Goal: Information Seeking & Learning: Learn about a topic

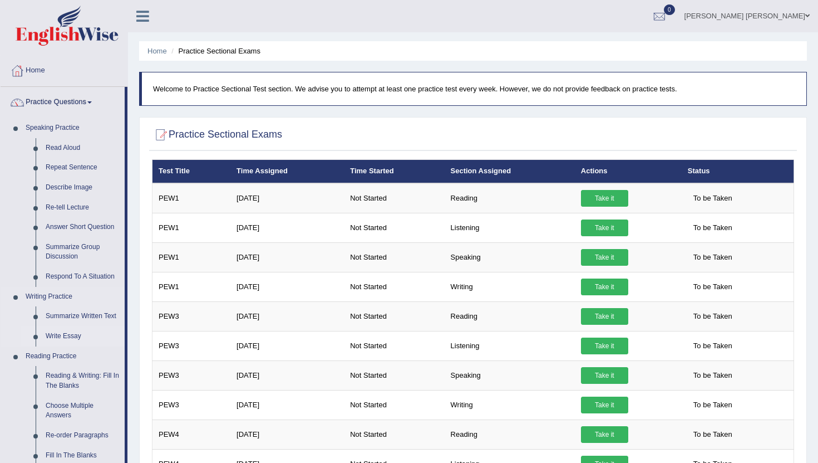
click at [63, 336] on link "Write Essay" at bounding box center [83, 336] width 84 height 20
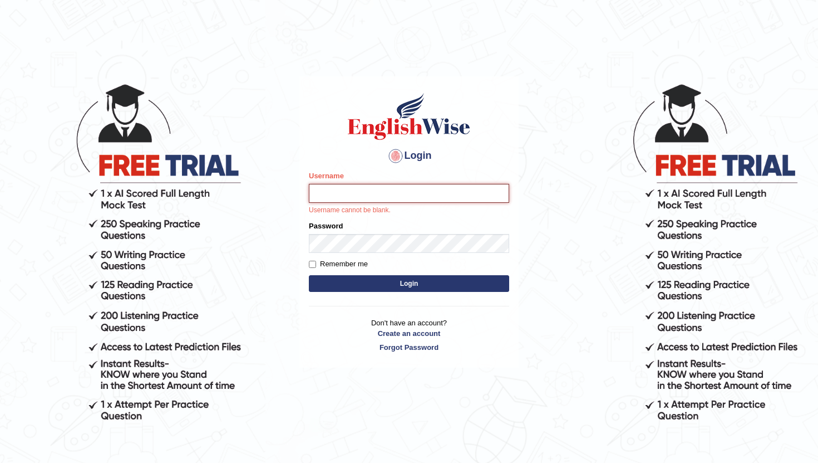
type input "RaulFelipe"
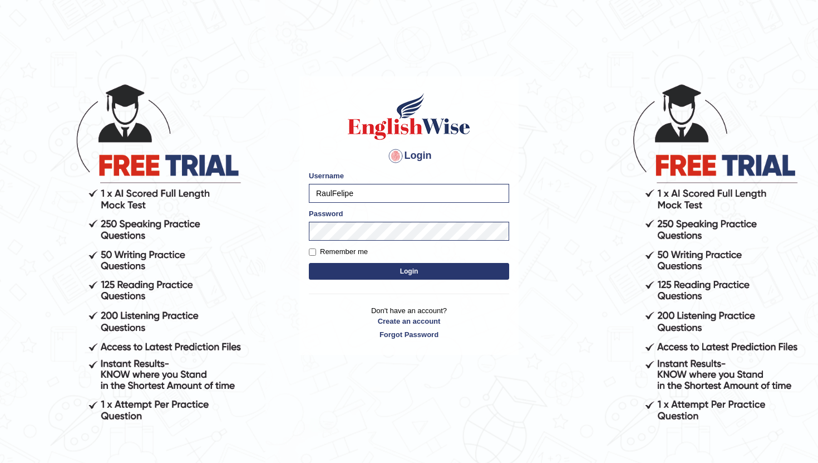
click at [385, 272] on button "Login" at bounding box center [409, 271] width 200 height 17
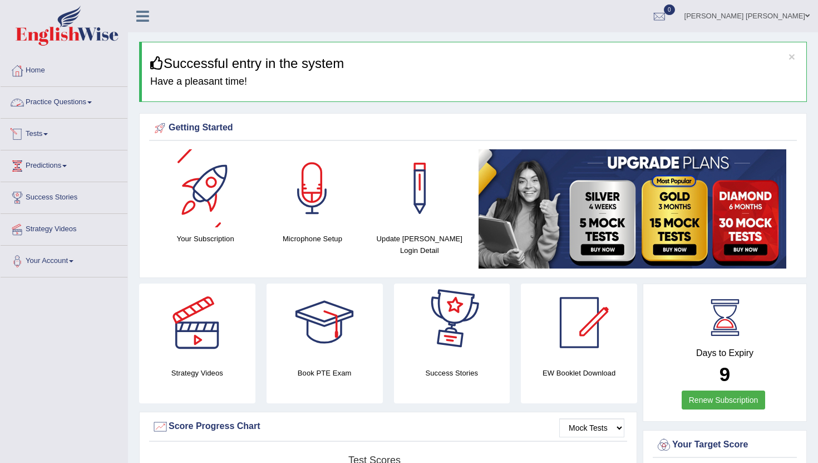
click at [47, 101] on link "Practice Questions" at bounding box center [64, 101] width 127 height 28
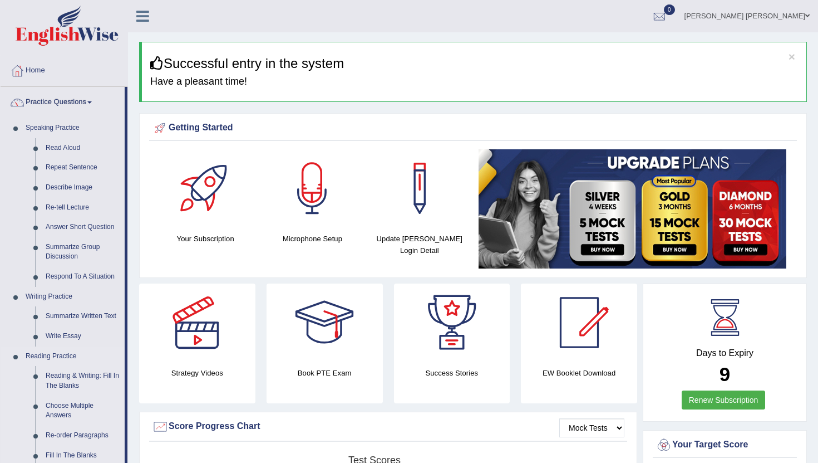
scroll to position [40, 0]
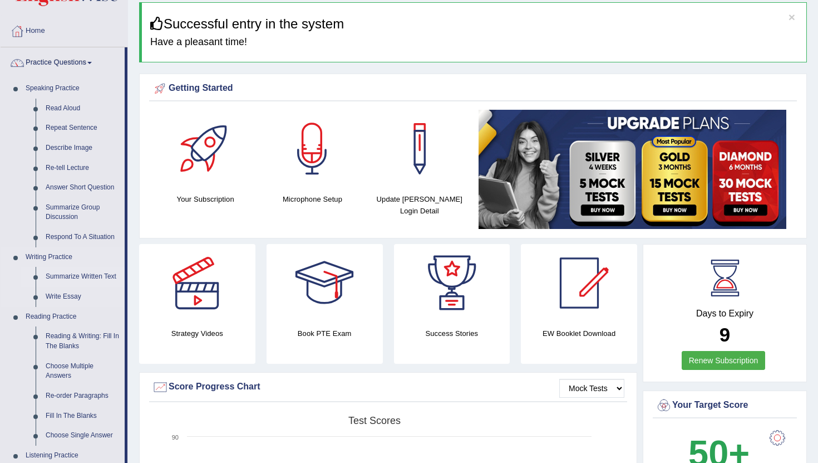
click at [92, 277] on link "Summarize Written Text" at bounding box center [83, 277] width 84 height 20
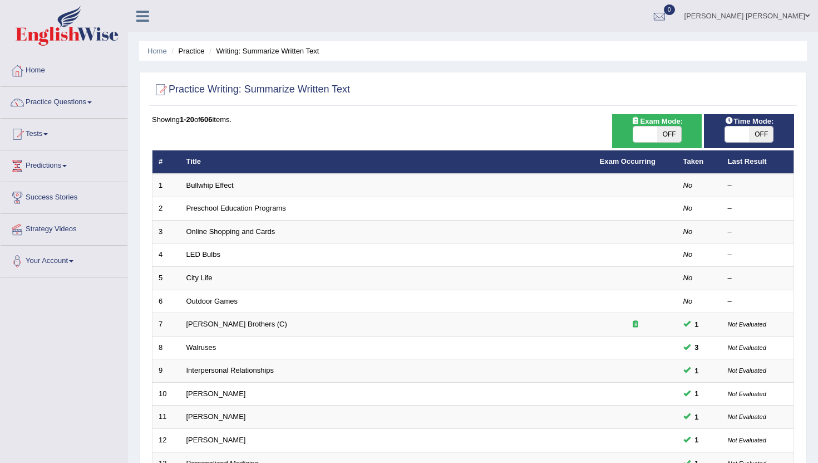
click at [676, 136] on span "OFF" at bounding box center [669, 134] width 24 height 16
checkbox input "true"
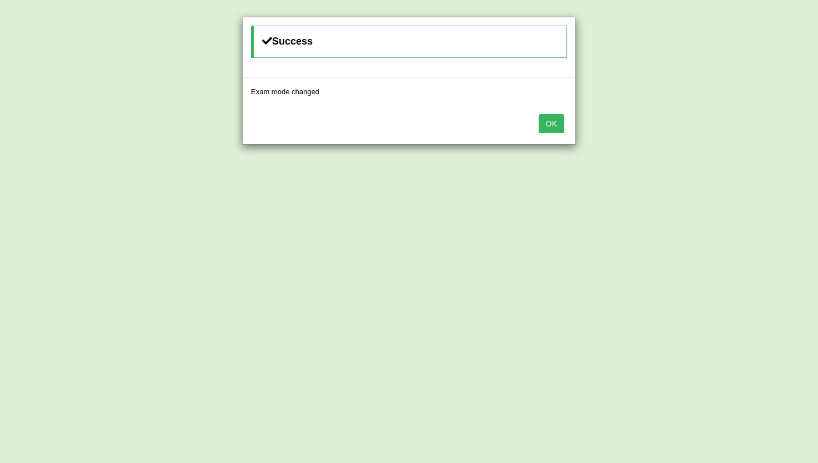
click at [550, 124] on button "OK" at bounding box center [552, 123] width 26 height 19
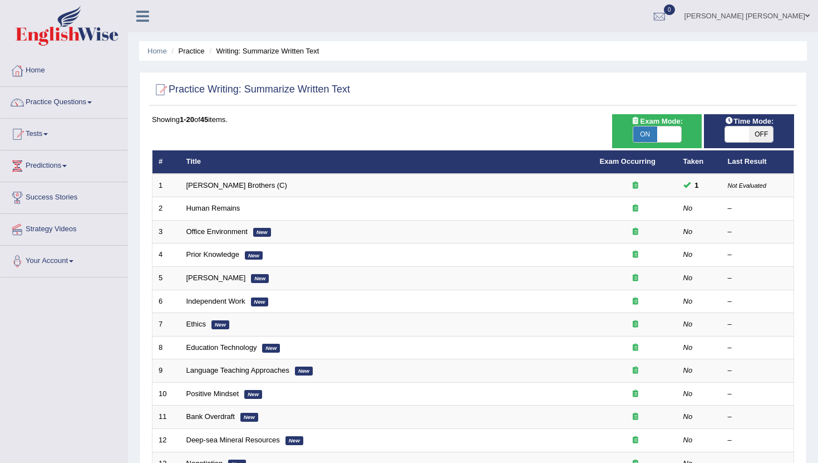
click at [761, 135] on span "OFF" at bounding box center [761, 134] width 24 height 16
checkbox input "true"
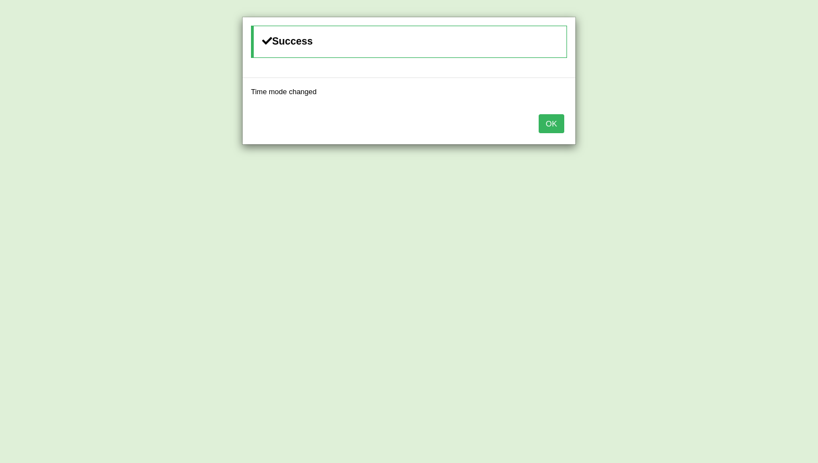
click at [546, 129] on button "OK" at bounding box center [552, 123] width 26 height 19
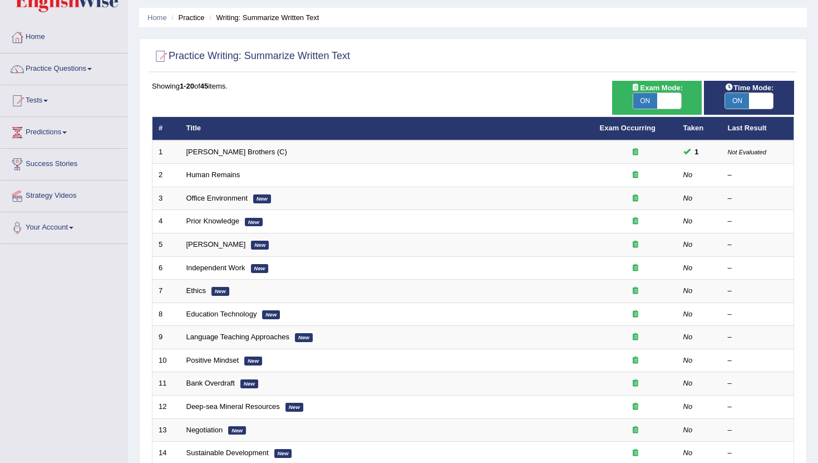
scroll to position [35, 0]
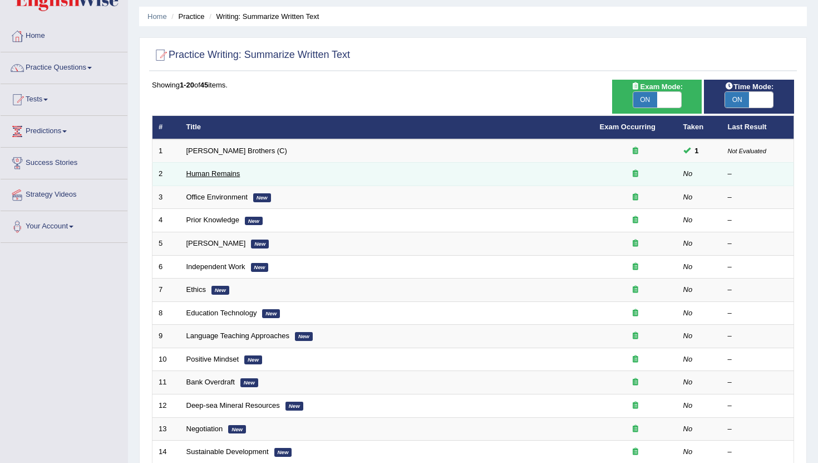
click at [212, 176] on link "Human Remains" at bounding box center [213, 173] width 54 height 8
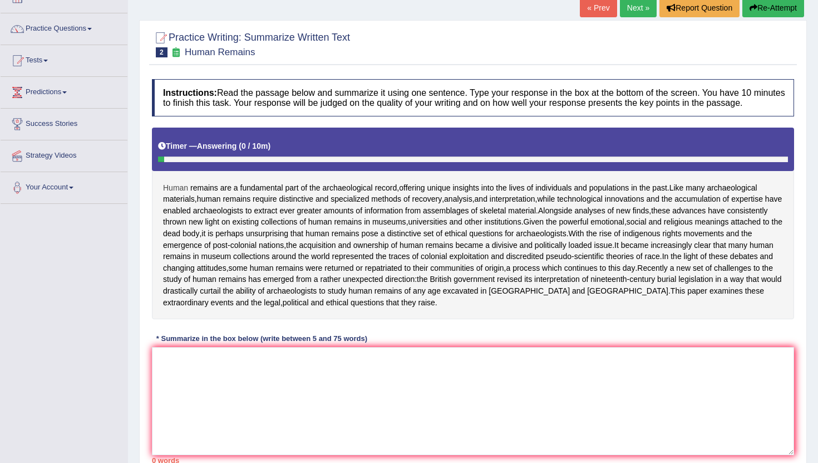
scroll to position [75, 0]
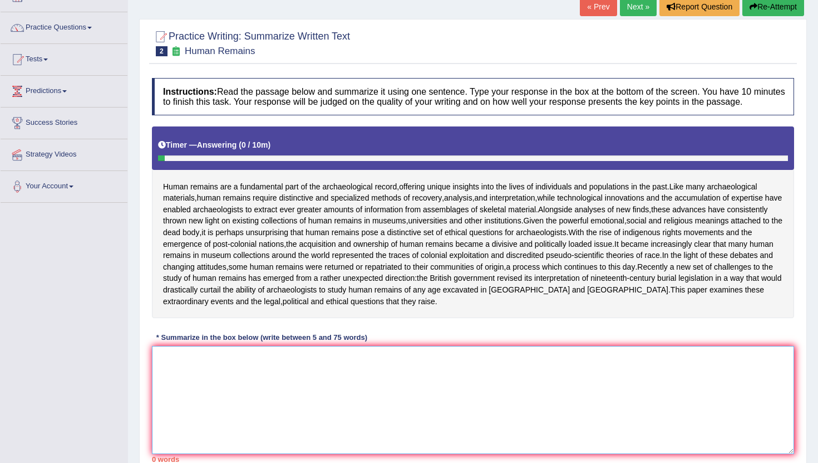
click at [220, 412] on textarea at bounding box center [473, 400] width 642 height 108
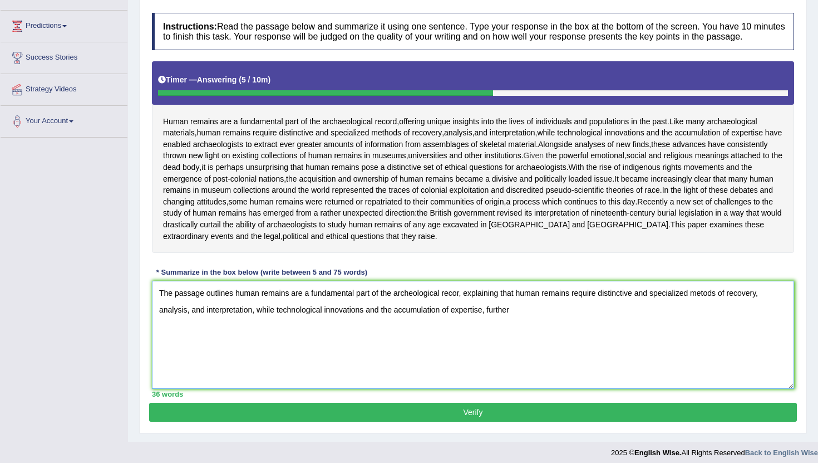
scroll to position [142, 0]
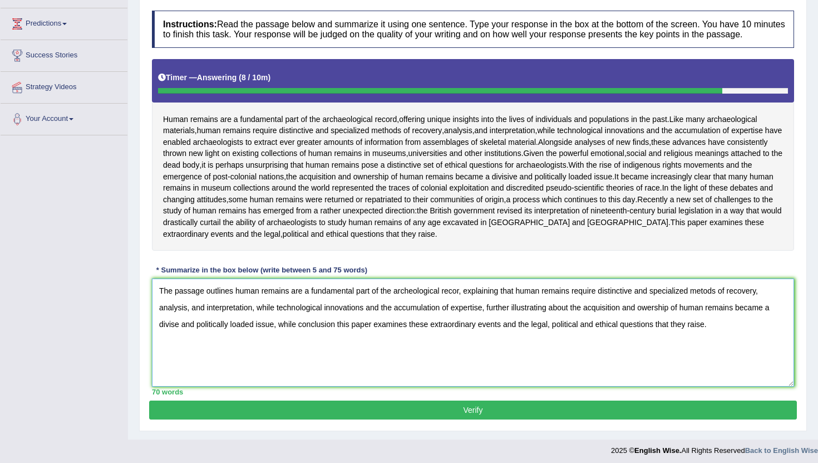
drag, startPoint x: 728, startPoint y: 354, endPoint x: 149, endPoint y: 312, distance: 581.0
click at [149, 312] on div "Instructions: Read the passage below and summarize it using one sentence. Type …" at bounding box center [473, 202] width 648 height 395
type textarea "The passage outlines human remains are a fundamental part of the archeological …"
click at [381, 419] on button "Verify" at bounding box center [473, 409] width 648 height 19
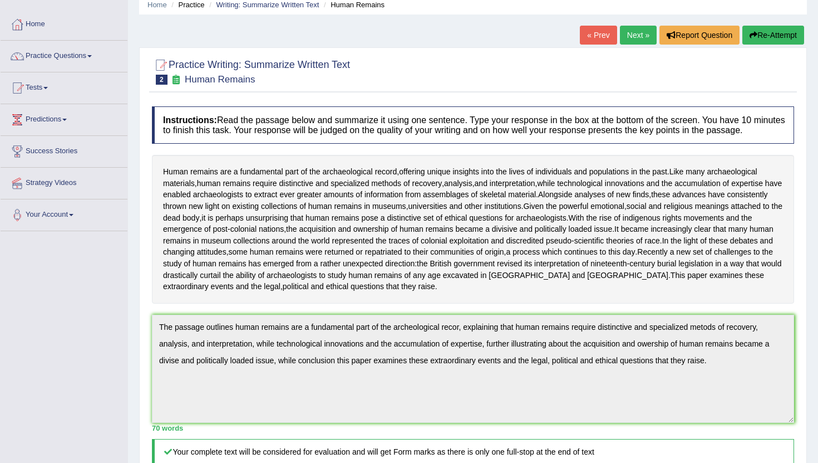
scroll to position [0, 0]
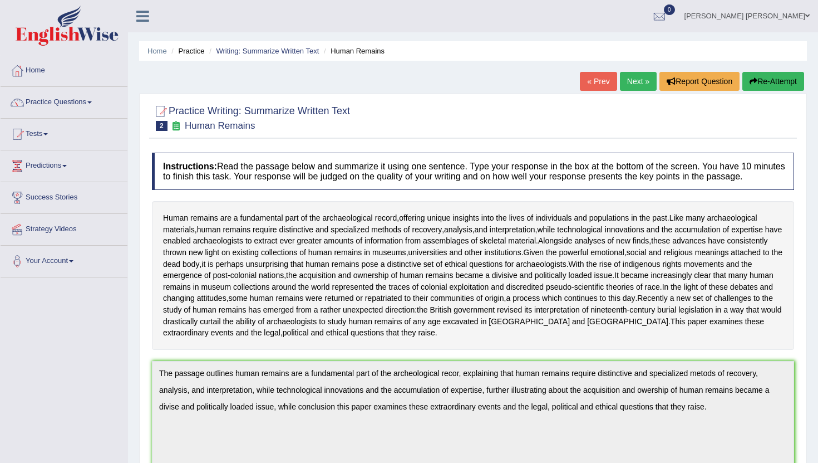
click at [635, 84] on link "Next »" at bounding box center [638, 81] width 37 height 19
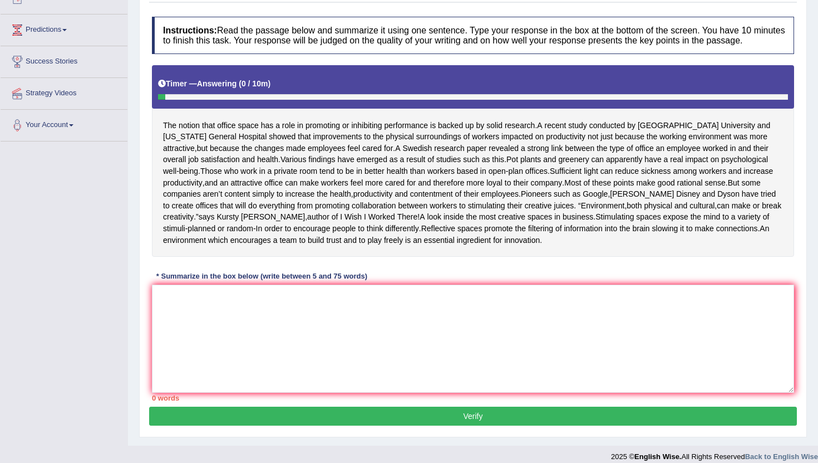
scroll to position [179, 0]
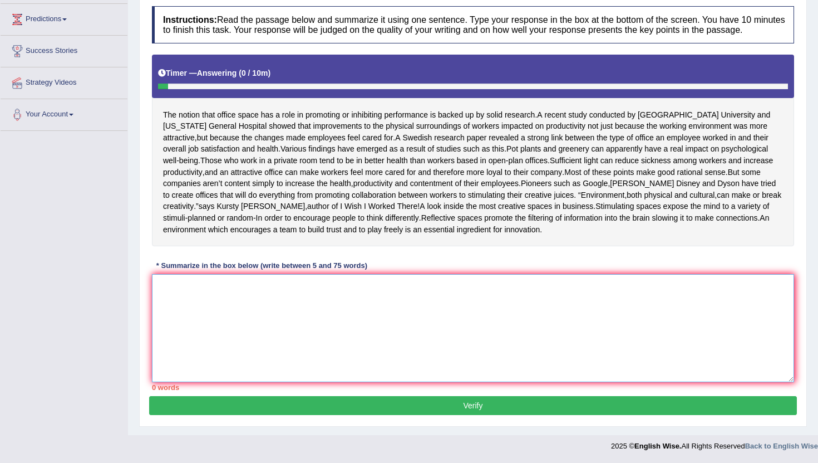
click at [354, 300] on textarea at bounding box center [473, 328] width 642 height 108
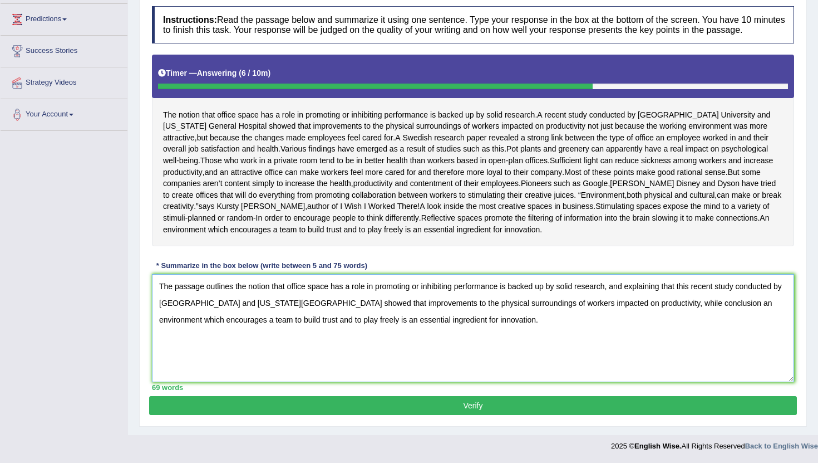
drag, startPoint x: 549, startPoint y: 323, endPoint x: 136, endPoint y: 274, distance: 416.6
click at [136, 274] on div "Home Practice Writing: Summarize Written Text Office Environment « Prev Next » …" at bounding box center [473, 144] width 690 height 581
type textarea "The passage outlines the notion that office space has a role in promoting or in…"
click at [432, 405] on button "Verify" at bounding box center [473, 405] width 648 height 19
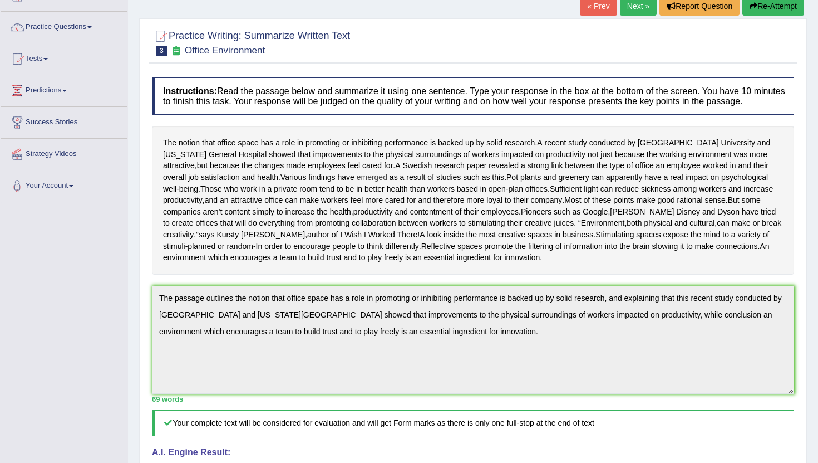
scroll to position [0, 0]
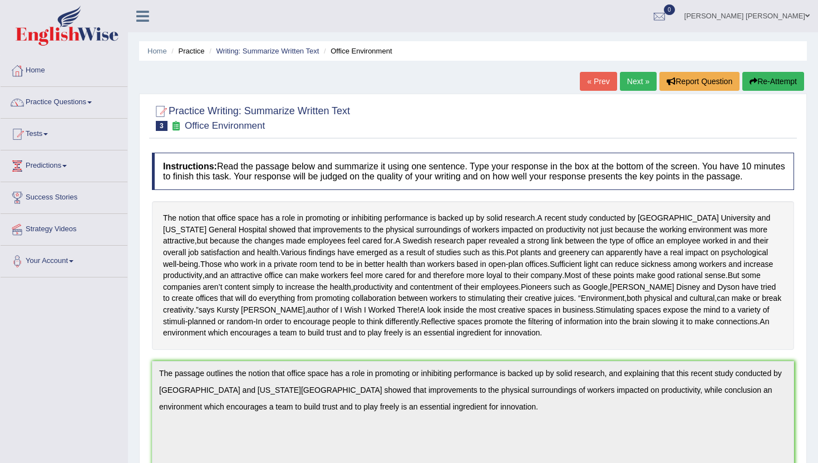
click at [631, 86] on link "Next »" at bounding box center [638, 81] width 37 height 19
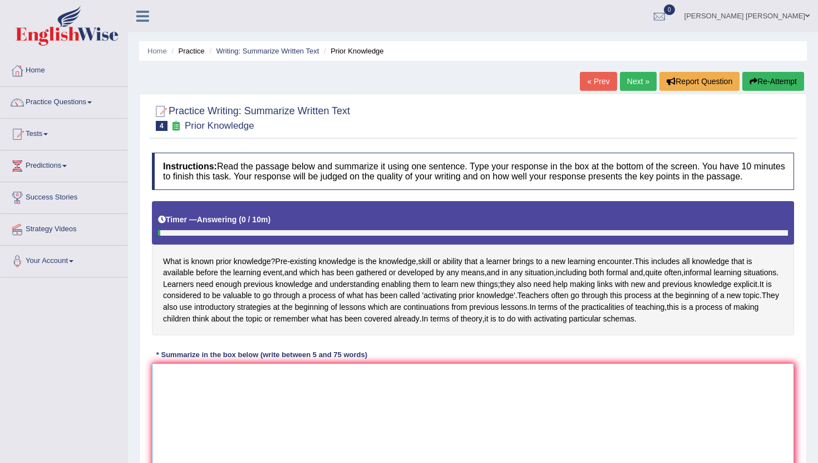
click at [250, 444] on textarea at bounding box center [473, 417] width 642 height 108
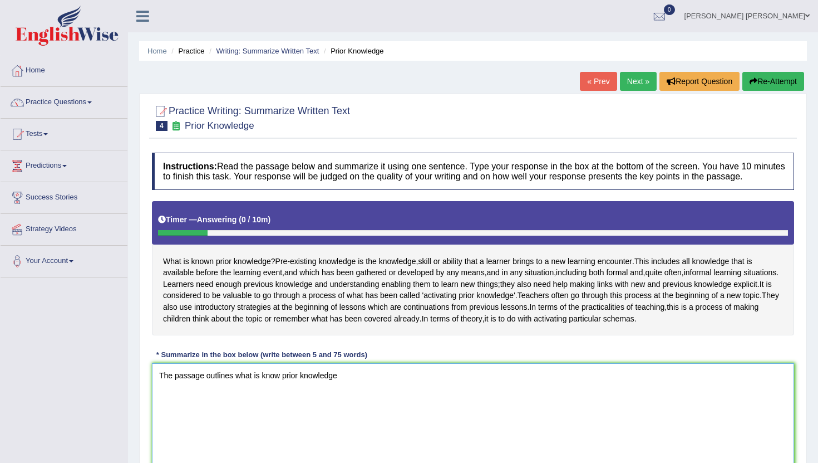
click at [235, 410] on textarea "The passage outlines what is know prior knowledge" at bounding box center [473, 417] width 642 height 108
click at [375, 409] on textarea "The passage outlines talk abour what is know prior knowledge" at bounding box center [473, 417] width 642 height 108
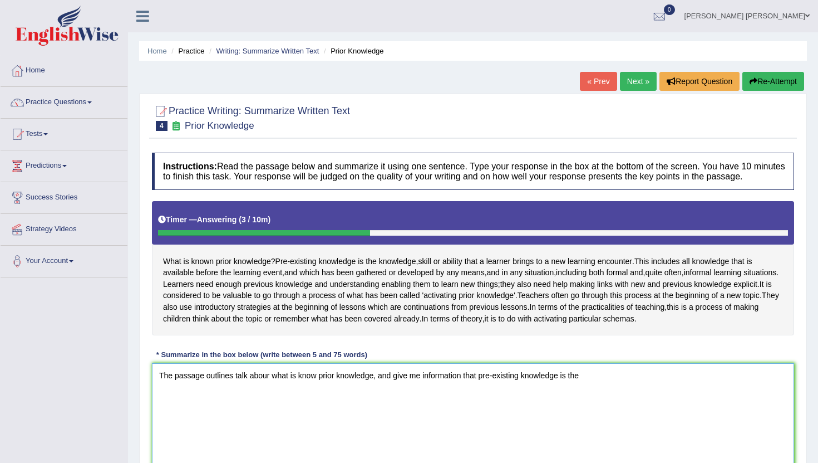
click at [563, 410] on textarea "The passage outlines talk abour what is know prior knowledge, and give me infor…" at bounding box center [473, 417] width 642 height 108
click at [564, 409] on textarea "The passage outlines talk abour what is know prior knowledge, and give me infor…" at bounding box center [473, 417] width 642 height 108
drag, startPoint x: 618, startPoint y: 408, endPoint x: 525, endPoint y: 414, distance: 93.1
click at [525, 414] on textarea "The passage outlines talk abour what is know prior knowledge, and give me infor…" at bounding box center [473, 417] width 642 height 108
drag, startPoint x: 620, startPoint y: 401, endPoint x: 561, endPoint y: 411, distance: 59.3
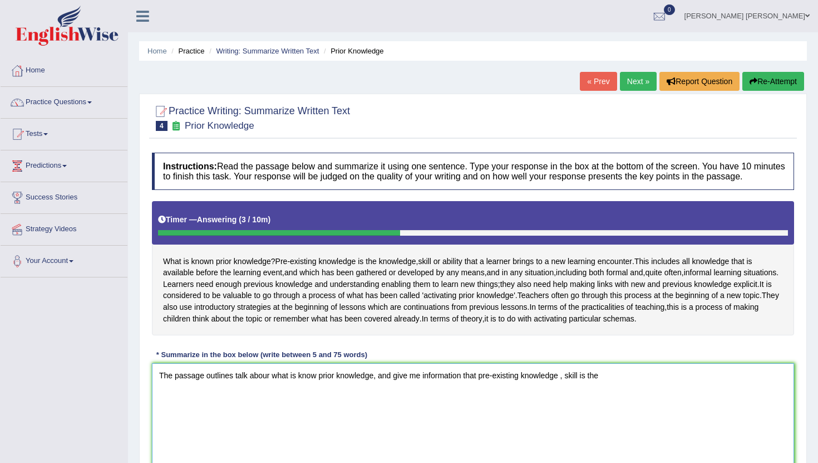
click at [561, 411] on textarea "The passage outlines talk abour what is know prior knowledge, and give me infor…" at bounding box center [473, 417] width 642 height 108
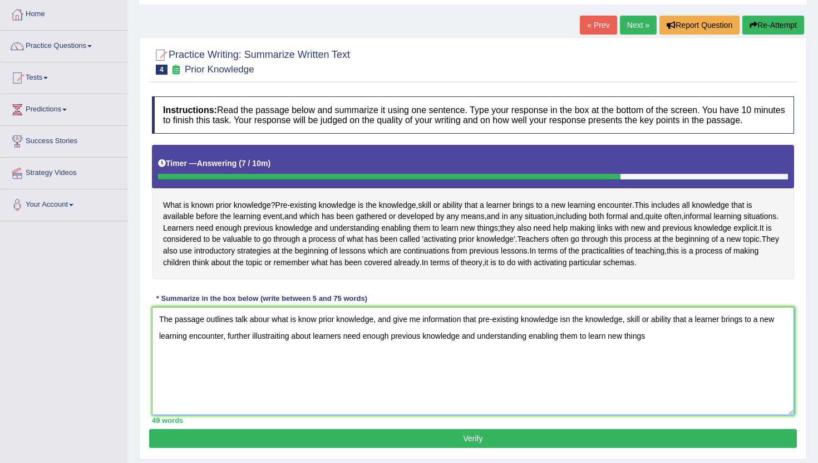
scroll to position [72, 0]
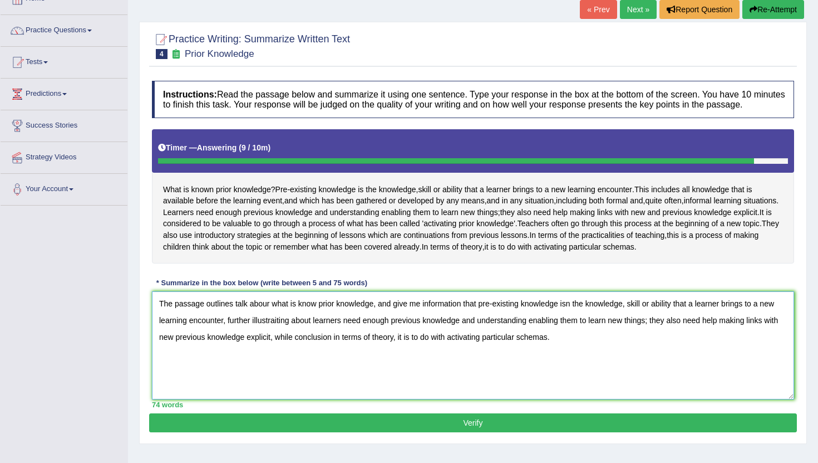
drag, startPoint x: 575, startPoint y: 377, endPoint x: 118, endPoint y: 330, distance: 459.4
click at [118, 330] on div "Toggle navigation Home Practice Questions Speaking Practice Read Aloud Repeat S…" at bounding box center [409, 217] width 818 height 579
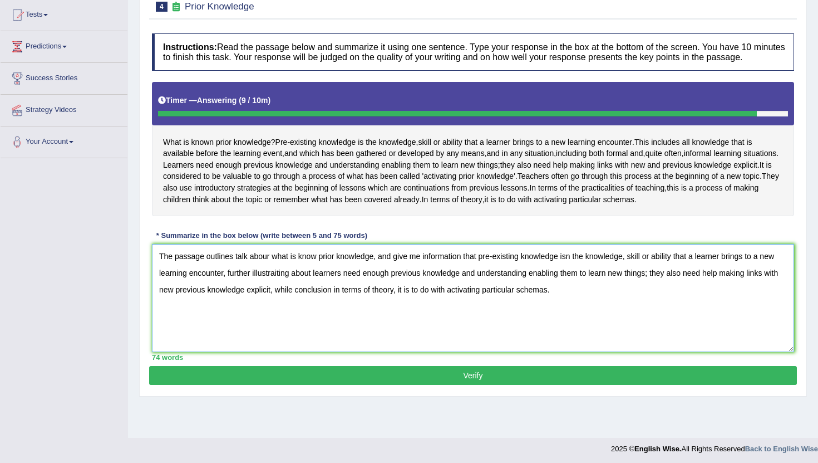
scroll to position [122, 0]
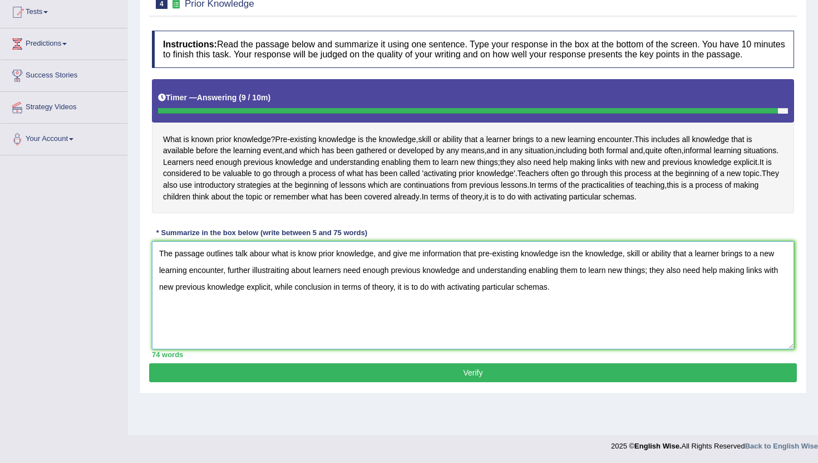
type textarea "The passage outlines talk abour what is know prior knowledge, and give me infor…"
click at [347, 382] on button "Verify" at bounding box center [473, 372] width 648 height 19
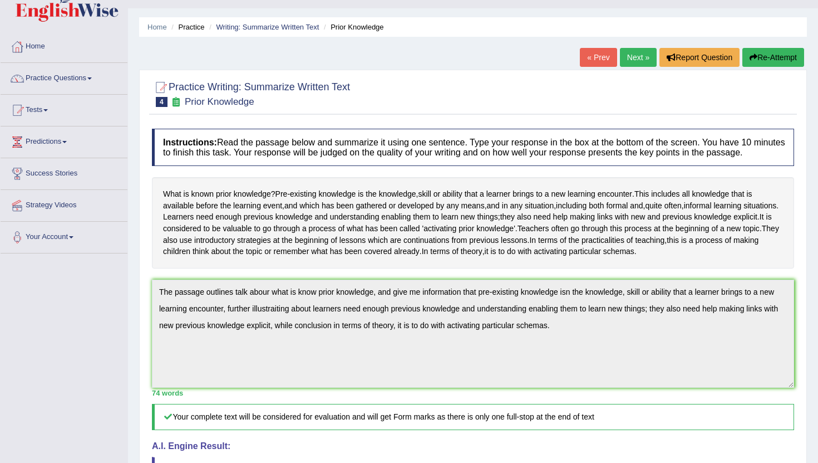
scroll to position [0, 0]
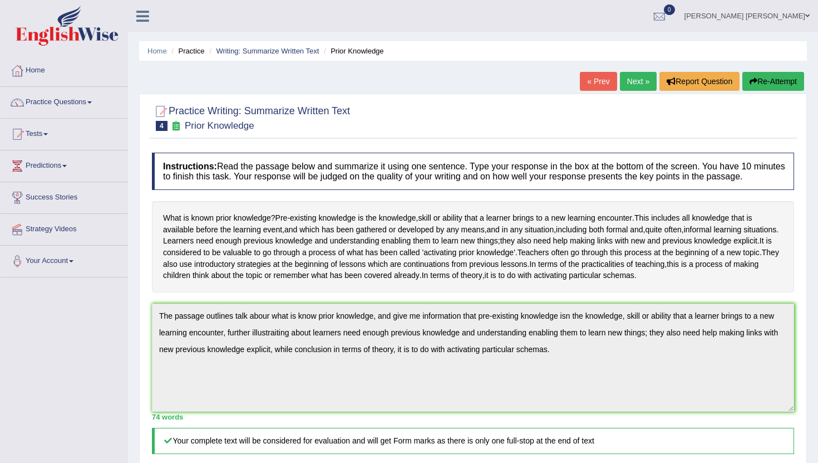
click at [769, 79] on button "Re-Attempt" at bounding box center [774, 81] width 62 height 19
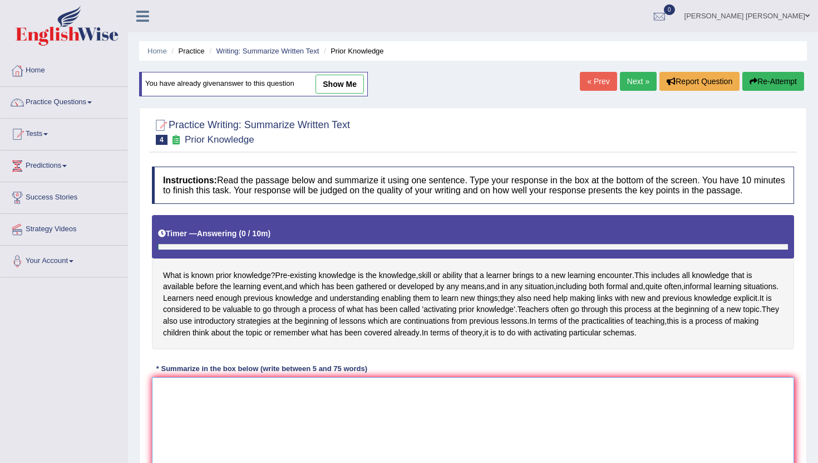
click at [291, 440] on textarea at bounding box center [473, 431] width 642 height 108
paste textarea "The passage outlines talk abour what is know prior knowledge, and give me infor…"
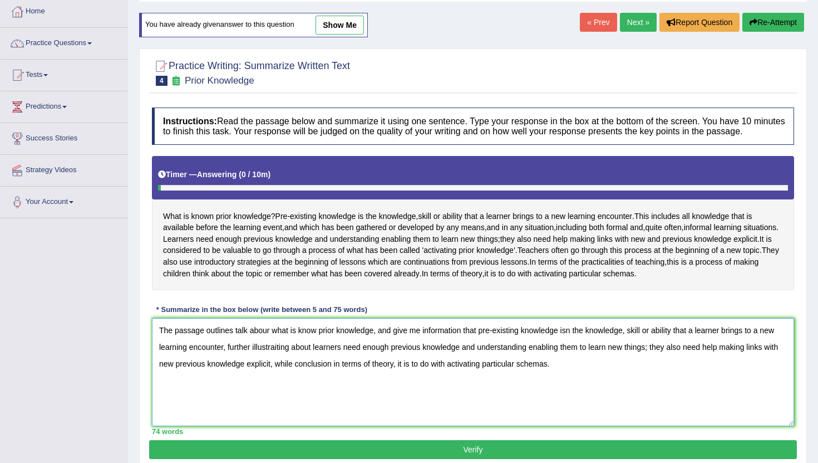
scroll to position [65, 0]
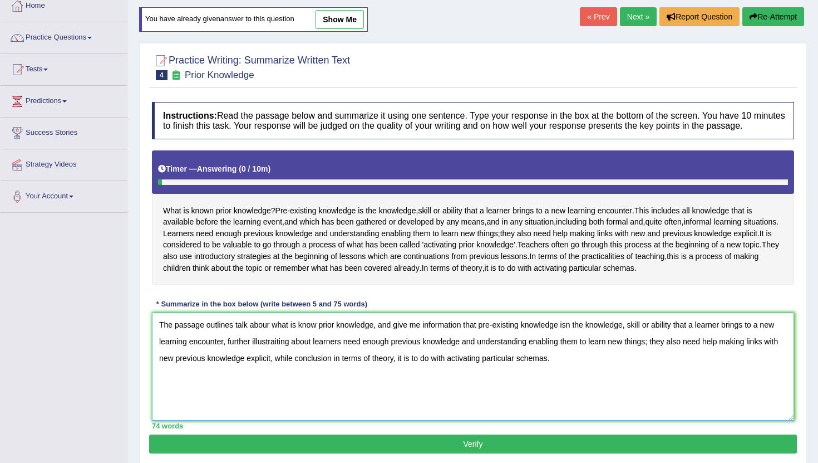
click at [270, 358] on textarea "The passage outlines talk abour what is know prior knowledge, and give me infor…" at bounding box center [473, 366] width 642 height 108
click at [577, 358] on textarea "The passage outlines talk about what is know prior knowledge, and give me infor…" at bounding box center [473, 366] width 642 height 108
click at [575, 358] on textarea "The passage outlines talk about what is know prior knowledge, and give me infor…" at bounding box center [473, 366] width 642 height 108
click at [277, 374] on textarea "The passage outlines talk about what is know prior knowledge, and give me infor…" at bounding box center [473, 366] width 642 height 108
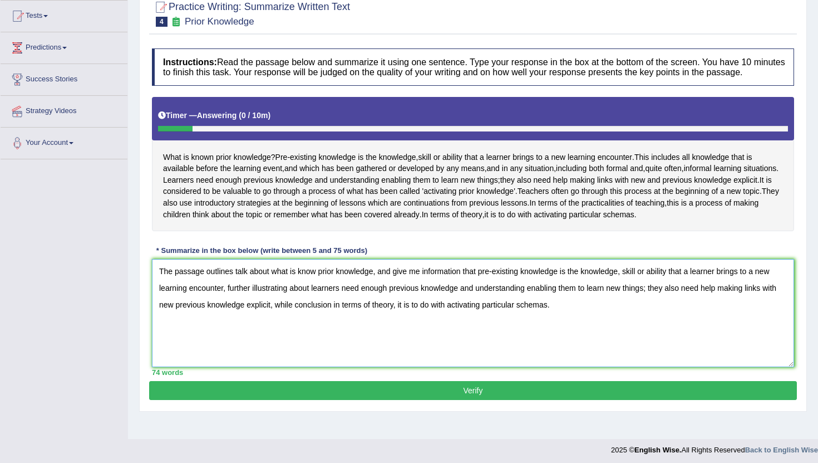
scroll to position [136, 0]
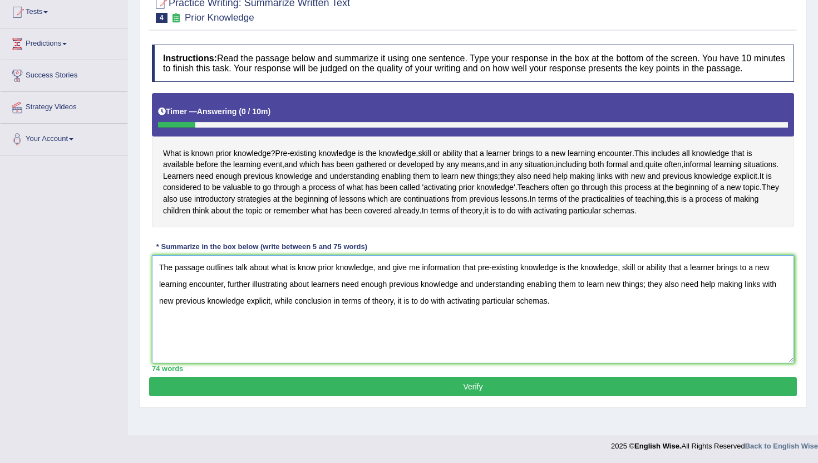
drag, startPoint x: 564, startPoint y: 322, endPoint x: 131, endPoint y: 267, distance: 436.1
click at [131, 267] on div "Home Practice Writing: Summarize Written Text Prior Knowledge You have already …" at bounding box center [473, 156] width 690 height 557
type textarea "The passage outlines talk about what is know prior knowledge, and give me infor…"
click at [333, 396] on button "Verify" at bounding box center [473, 386] width 648 height 19
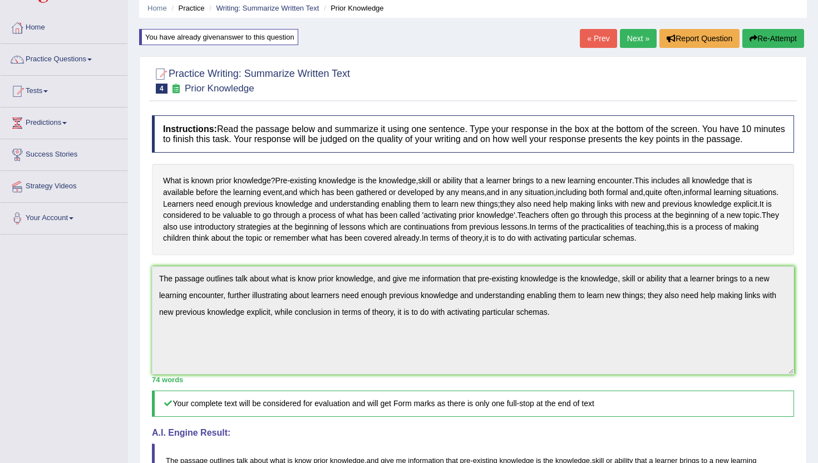
scroll to position [0, 0]
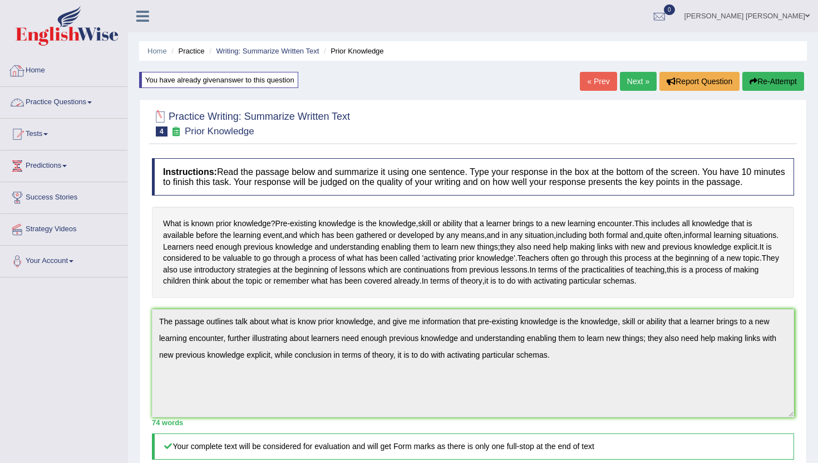
click at [89, 100] on link "Practice Questions" at bounding box center [64, 101] width 127 height 28
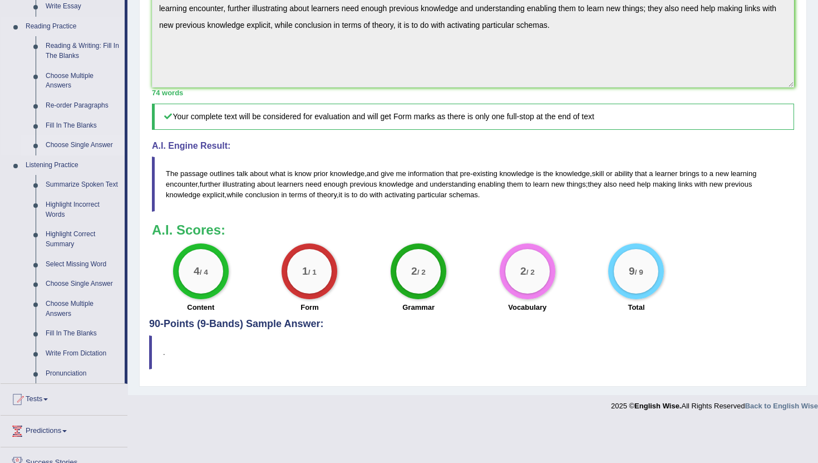
scroll to position [333, 0]
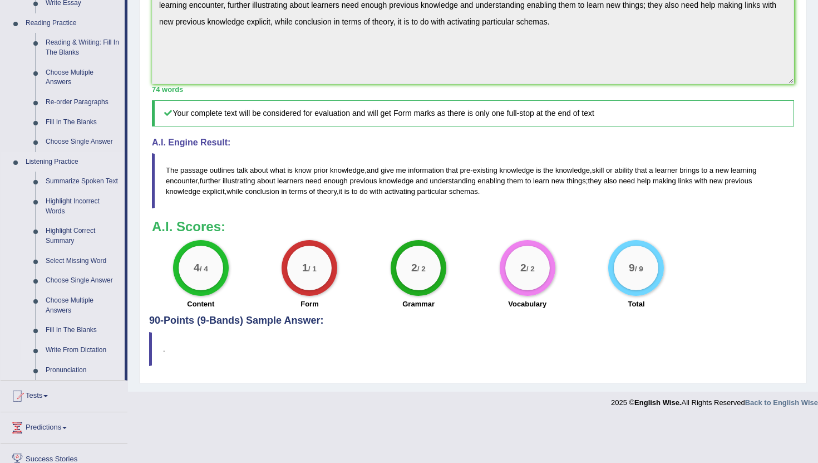
click at [82, 360] on link "Write From Dictation" at bounding box center [83, 350] width 84 height 20
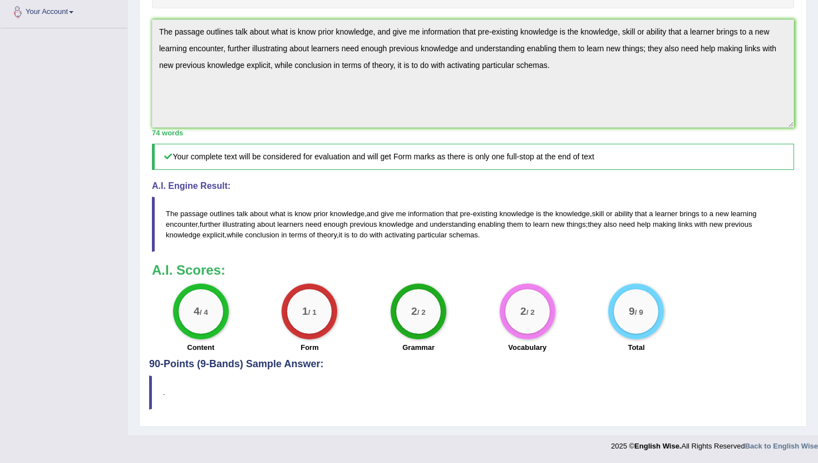
scroll to position [136, 0]
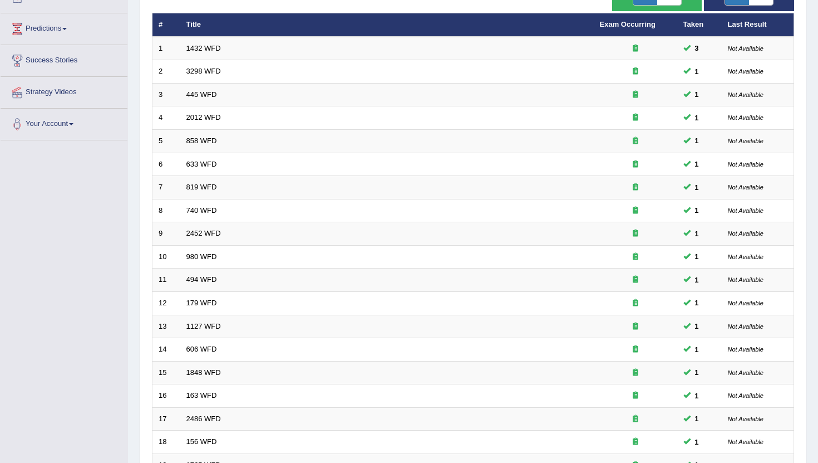
scroll to position [274, 0]
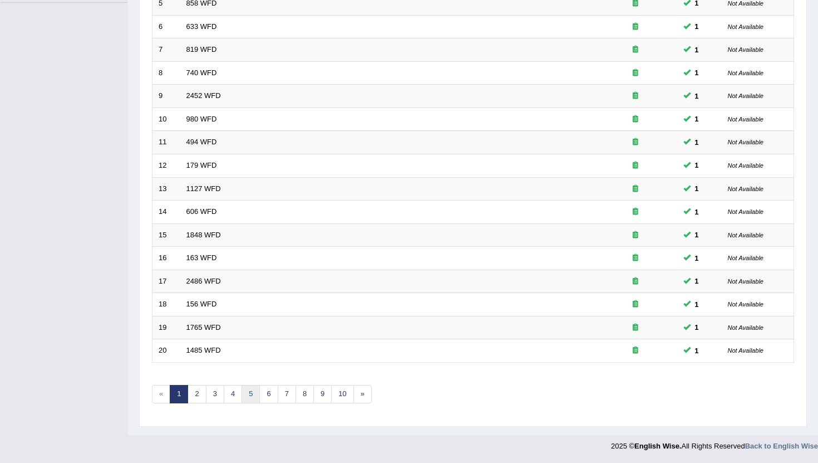
click at [251, 395] on link "5" at bounding box center [251, 394] width 18 height 18
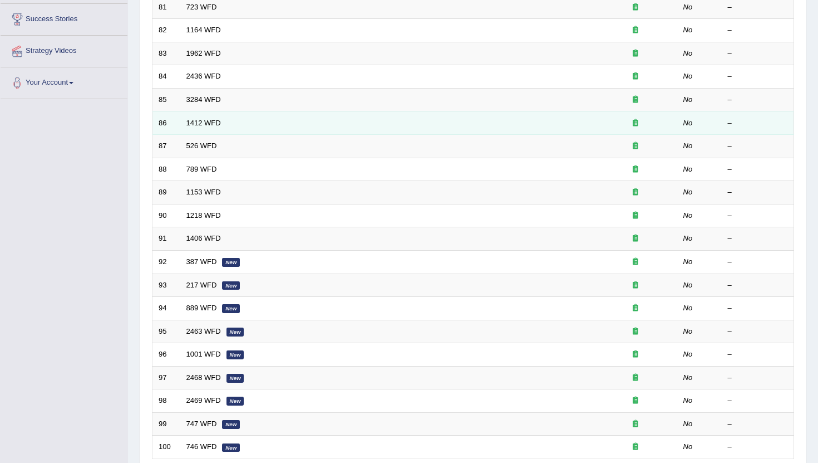
scroll to position [274, 0]
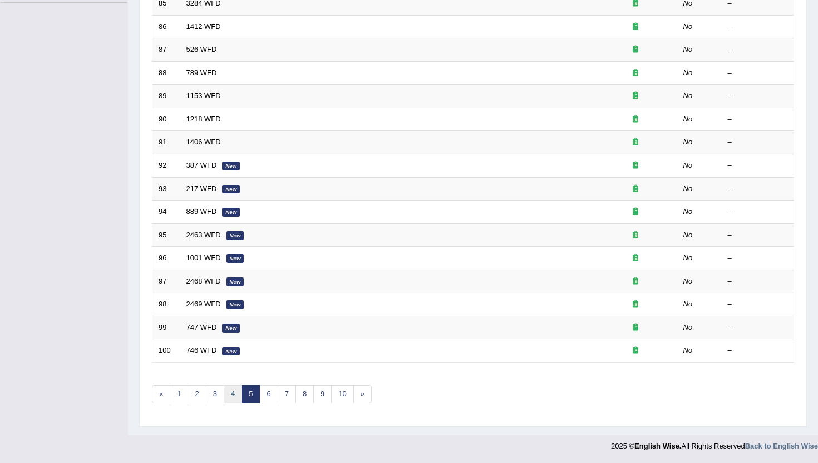
click at [230, 394] on link "4" at bounding box center [233, 394] width 18 height 18
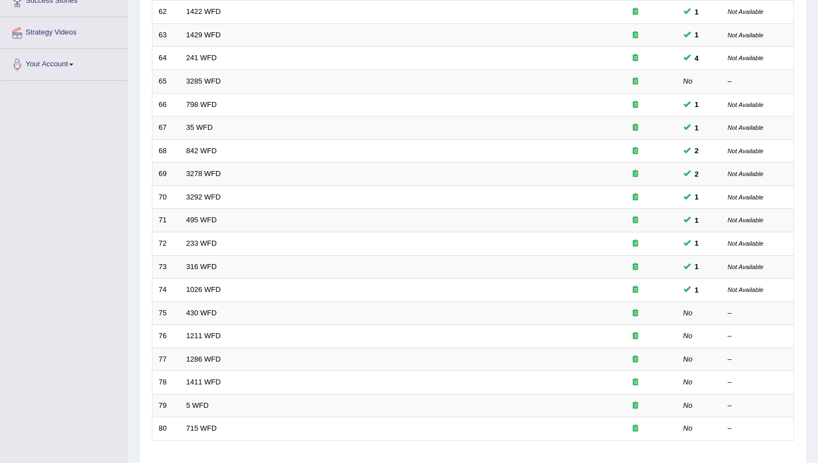
scroll to position [200, 0]
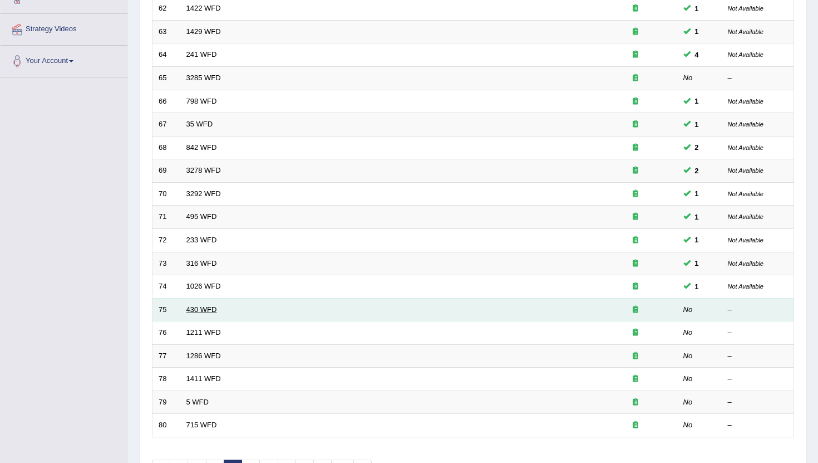
click at [198, 307] on link "430 WFD" at bounding box center [201, 309] width 31 height 8
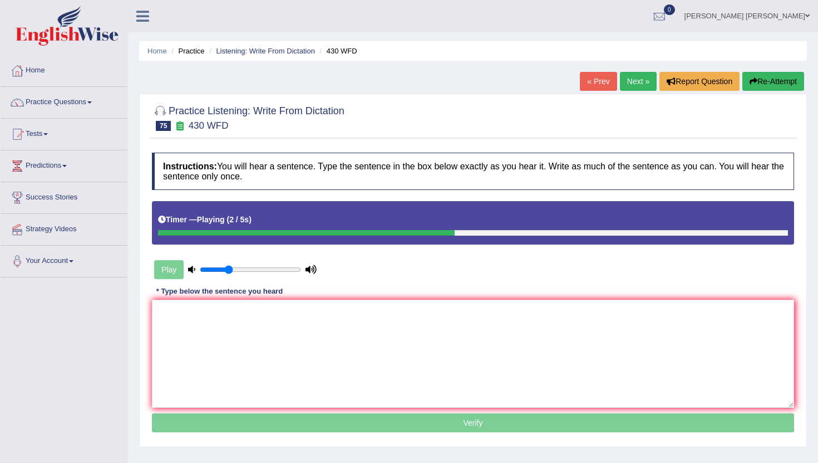
drag, startPoint x: 236, startPoint y: 271, endPoint x: 228, endPoint y: 271, distance: 7.8
type input "0.3"
click at [228, 271] on input "range" at bounding box center [250, 269] width 101 height 9
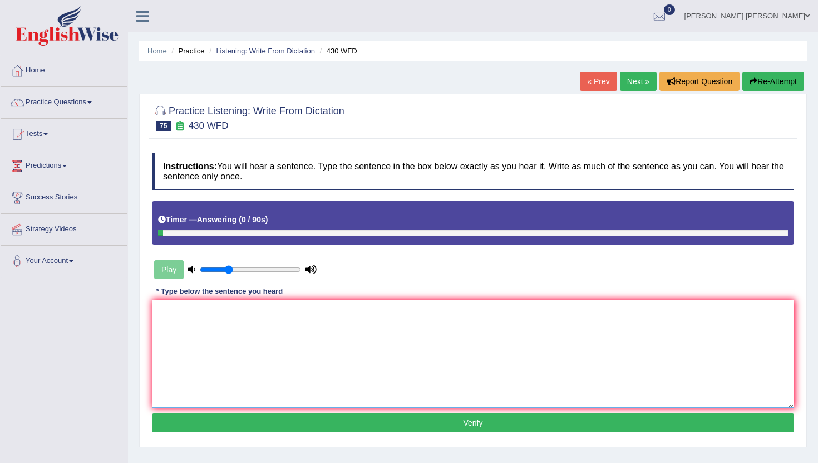
click at [197, 318] on textarea at bounding box center [473, 353] width 642 height 108
type textarea "x"
type textarea "extention reclaiment by to the."
click at [228, 419] on button "Verify" at bounding box center [473, 422] width 642 height 19
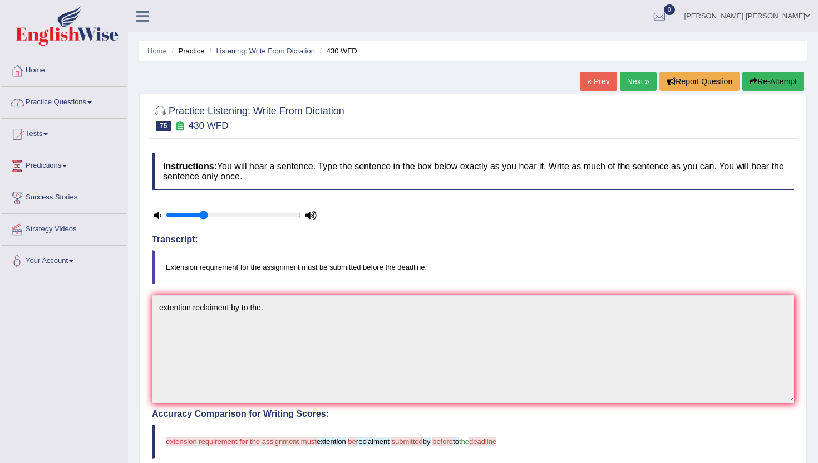
click at [89, 96] on link "Practice Questions" at bounding box center [64, 101] width 127 height 28
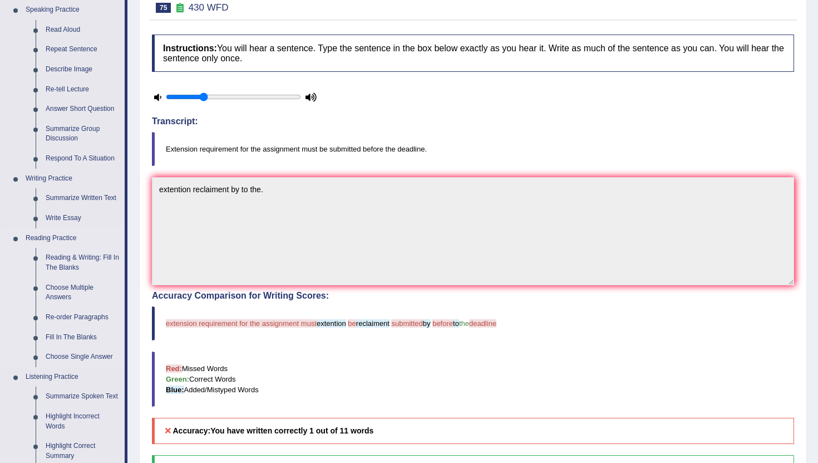
scroll to position [126, 0]
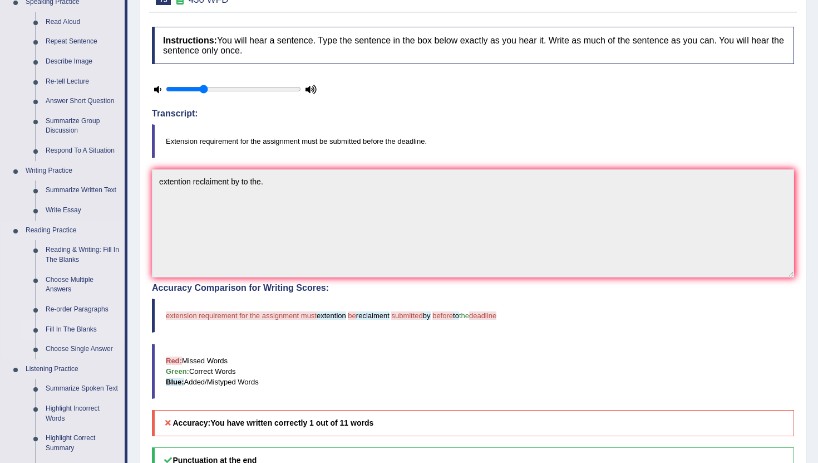
click at [80, 324] on link "Fill In The Blanks" at bounding box center [83, 330] width 84 height 20
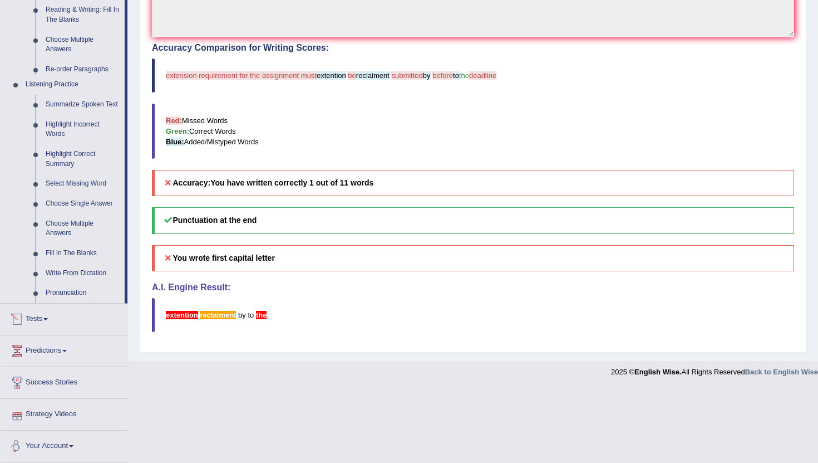
scroll to position [353, 0]
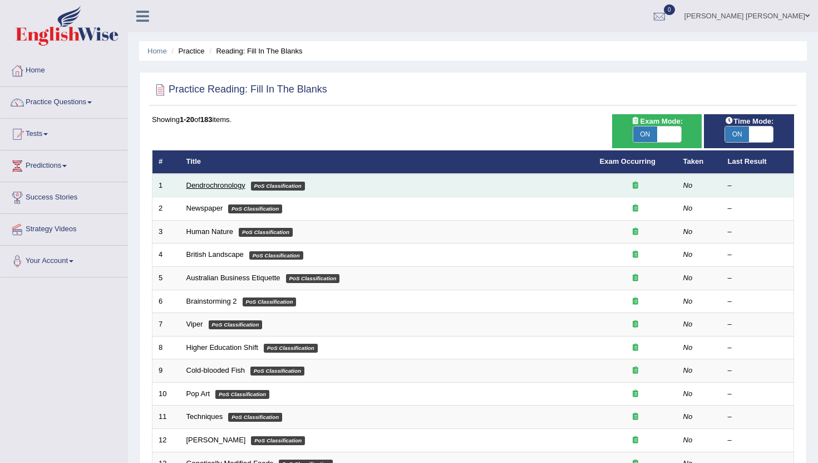
click at [218, 185] on link "Dendrochronology" at bounding box center [215, 185] width 59 height 8
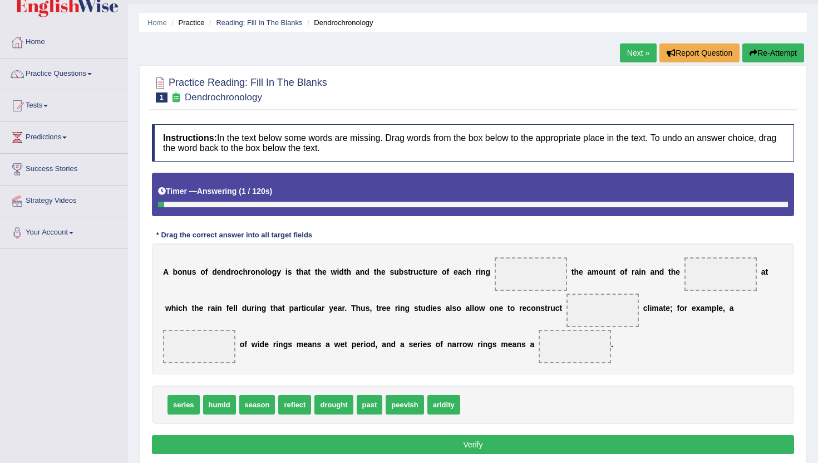
scroll to position [40, 0]
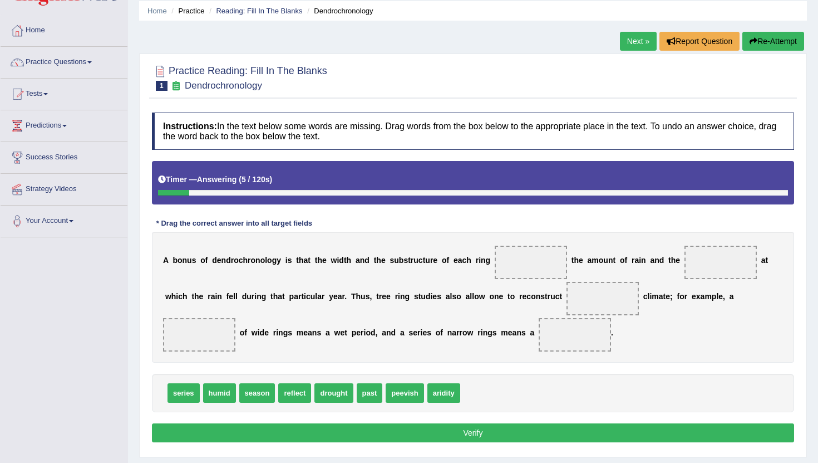
click at [48, 93] on span at bounding box center [45, 94] width 4 height 2
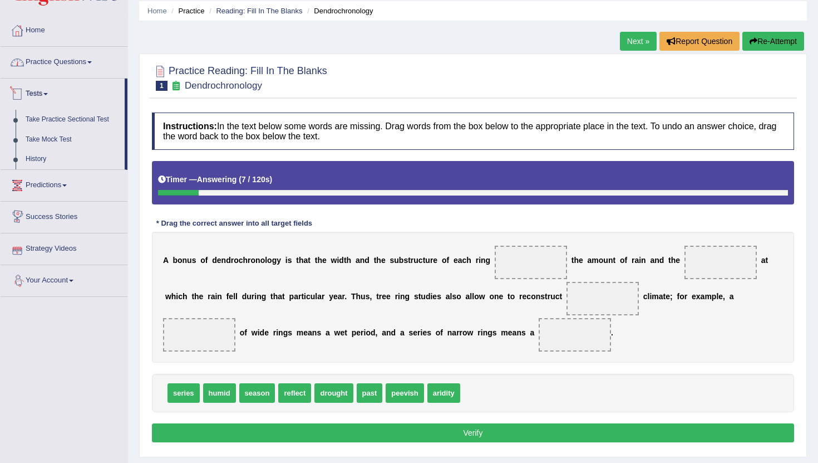
click at [92, 61] on span at bounding box center [89, 62] width 4 height 2
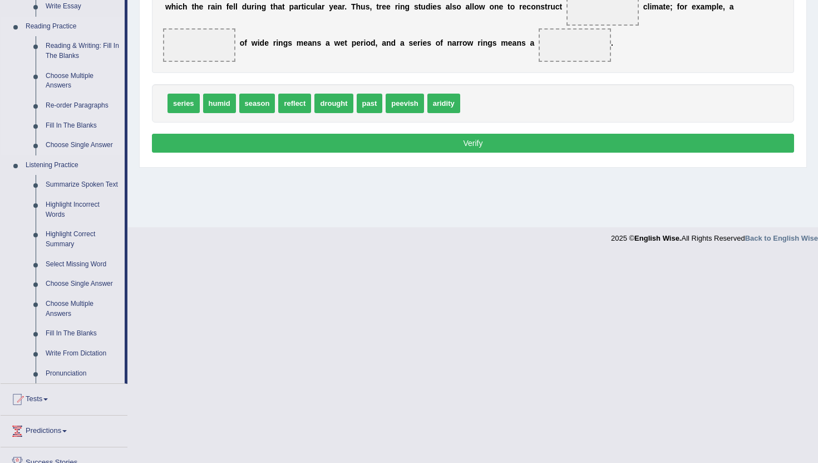
scroll to position [340, 0]
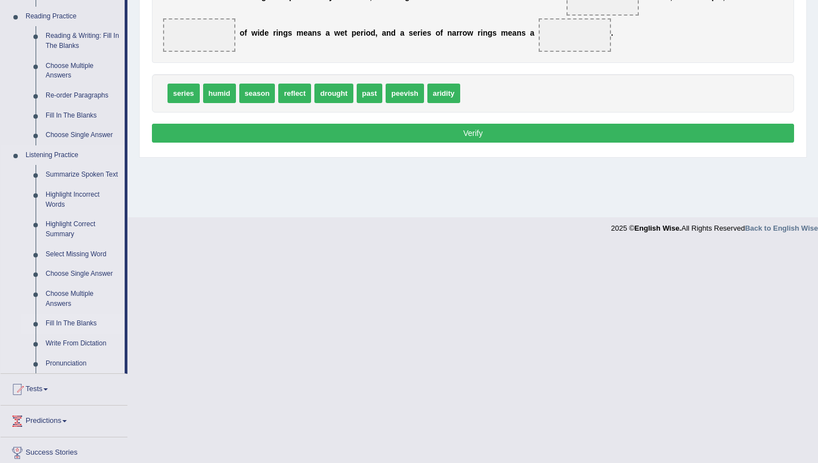
click at [78, 333] on link "Fill In The Blanks" at bounding box center [83, 323] width 84 height 20
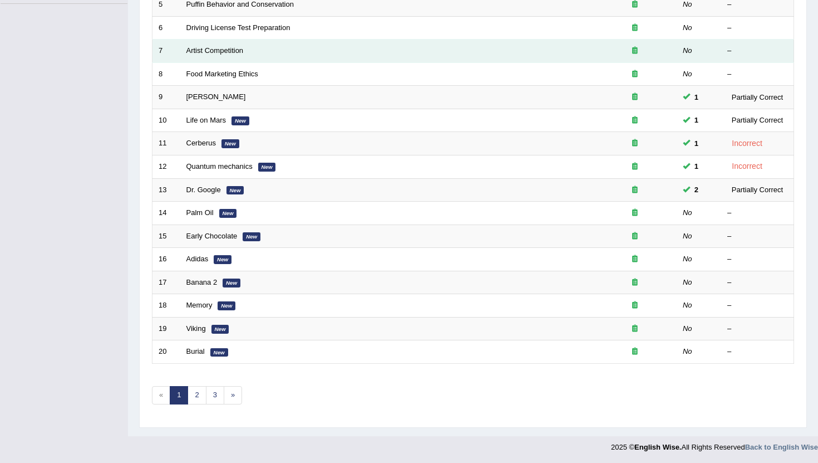
scroll to position [274, 0]
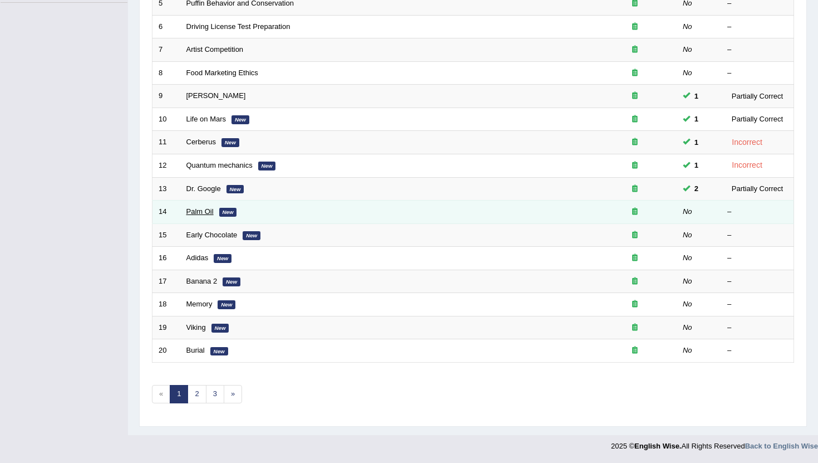
click at [195, 211] on link "Palm Oil" at bounding box center [199, 211] width 27 height 8
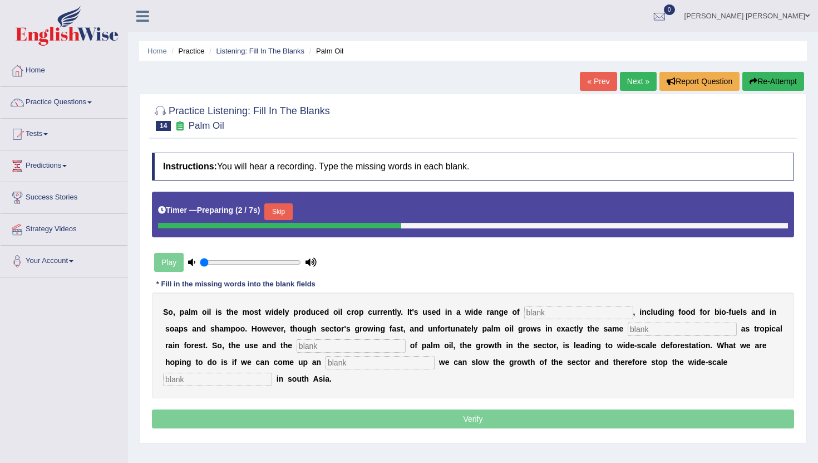
click at [536, 310] on input "text" at bounding box center [578, 312] width 109 height 13
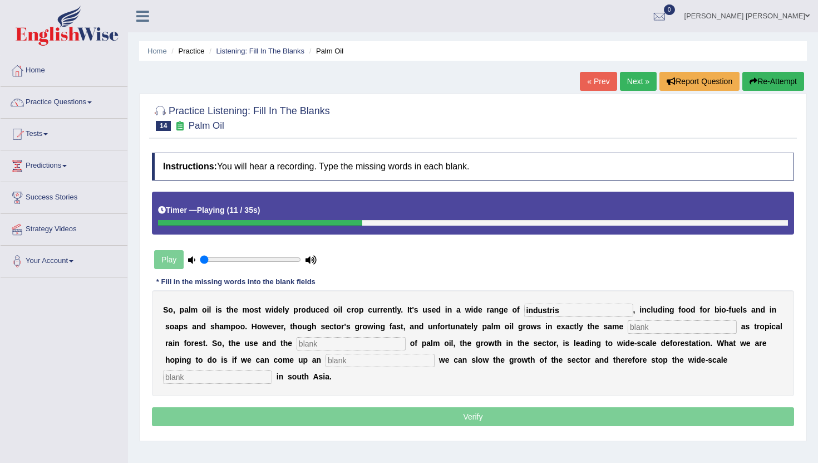
type input "industris"
click at [669, 328] on input "text" at bounding box center [682, 326] width 109 height 13
type input "invorenment"
click at [327, 341] on input "text" at bounding box center [351, 343] width 109 height 13
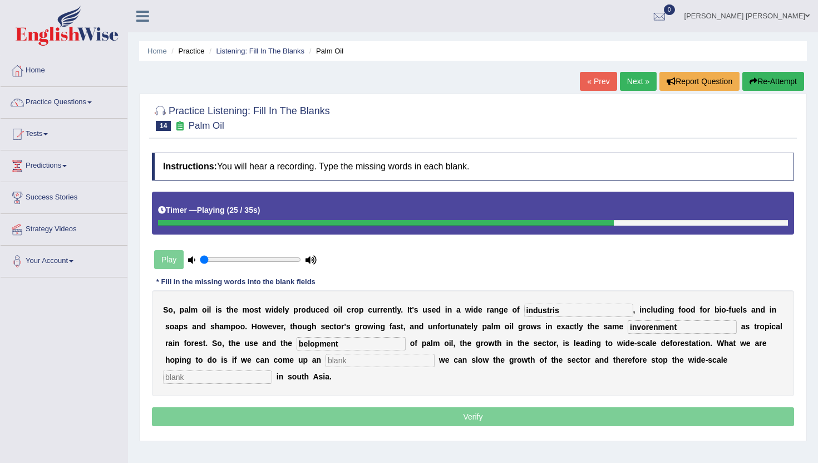
type input "belopment"
click at [326, 361] on input "text" at bounding box center [380, 359] width 109 height 13
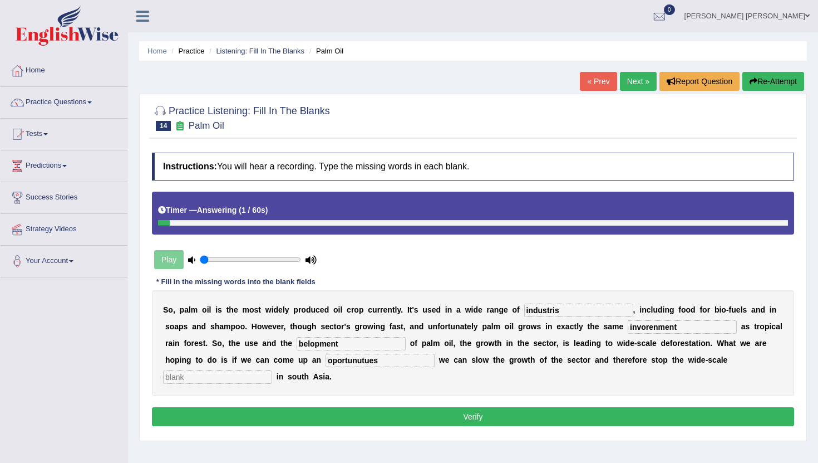
type input "oportunutues"
click at [272, 370] on input "text" at bounding box center [217, 376] width 109 height 13
type input "deforestation"
click at [645, 326] on input "invorenment" at bounding box center [682, 326] width 109 height 13
drag, startPoint x: 689, startPoint y: 328, endPoint x: 583, endPoint y: 330, distance: 105.2
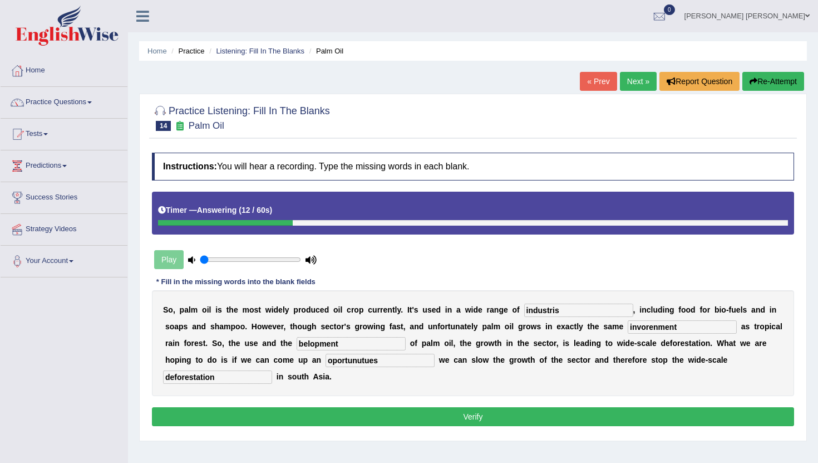
click at [583, 330] on div "S o , p a l m o i l i s t h e m o s t w i d e l y p r o d u c e d o i l c r o p…" at bounding box center [473, 343] width 642 height 106
type input "environment"
click at [559, 311] on input "industris" at bounding box center [578, 309] width 109 height 13
type input "industri"
click at [327, 345] on input "belopment" at bounding box center [351, 343] width 109 height 13
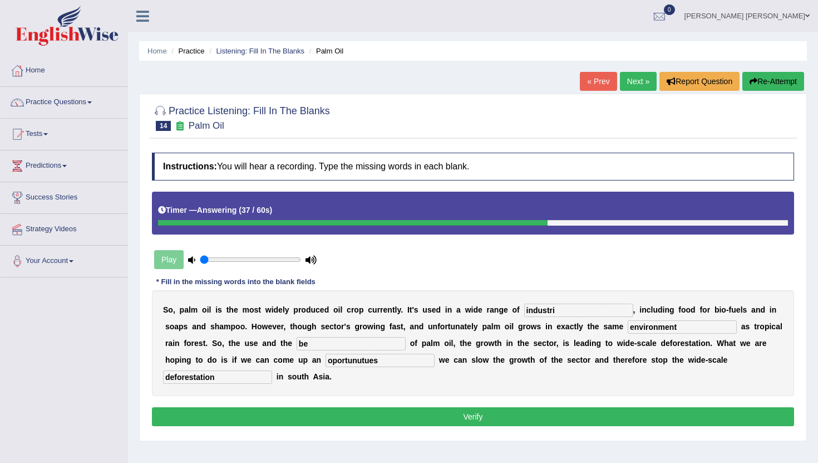
type input "b"
type input "development"
click at [341, 362] on input "oportunutues" at bounding box center [380, 359] width 109 height 13
type input "oportunities"
click at [392, 415] on button "Verify" at bounding box center [473, 416] width 642 height 19
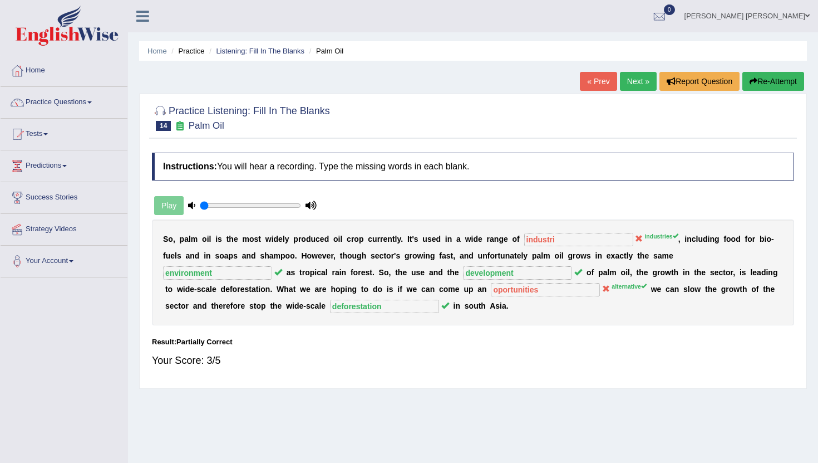
click at [633, 87] on link "Next »" at bounding box center [638, 81] width 37 height 19
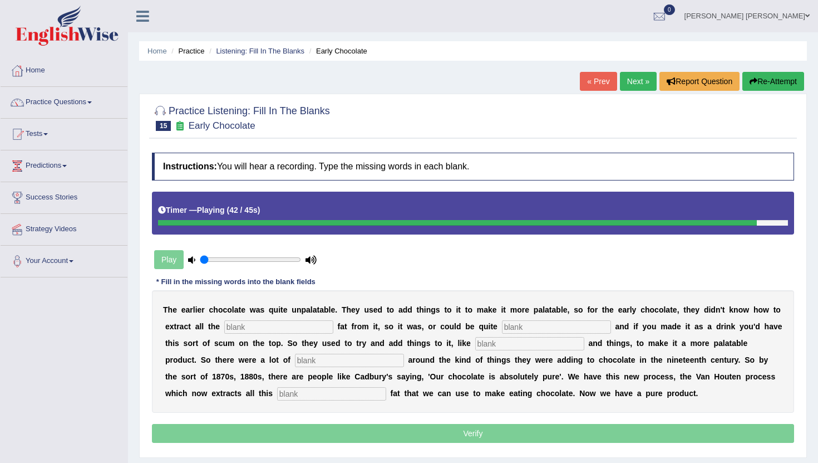
click at [670, 221] on div at bounding box center [457, 223] width 599 height 6
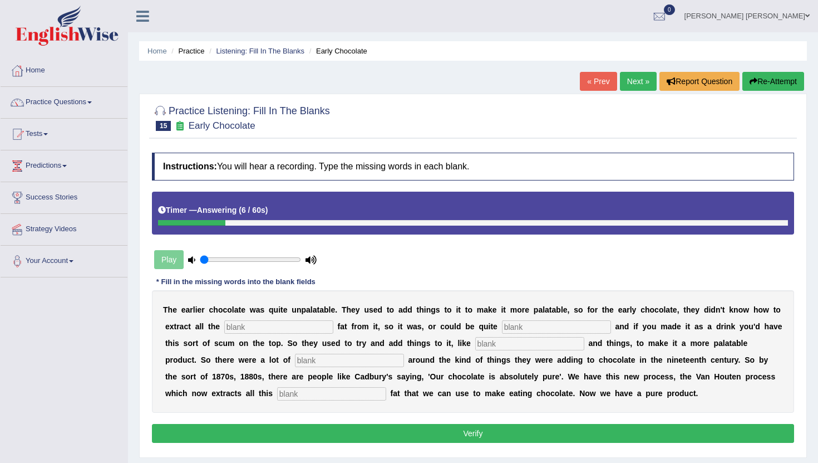
click at [288, 328] on input "text" at bounding box center [278, 326] width 109 height 13
type input "cocoa"
click at [502, 325] on input "text" at bounding box center [556, 326] width 109 height 13
type input "crisis"
click at [476, 346] on input "text" at bounding box center [529, 343] width 109 height 13
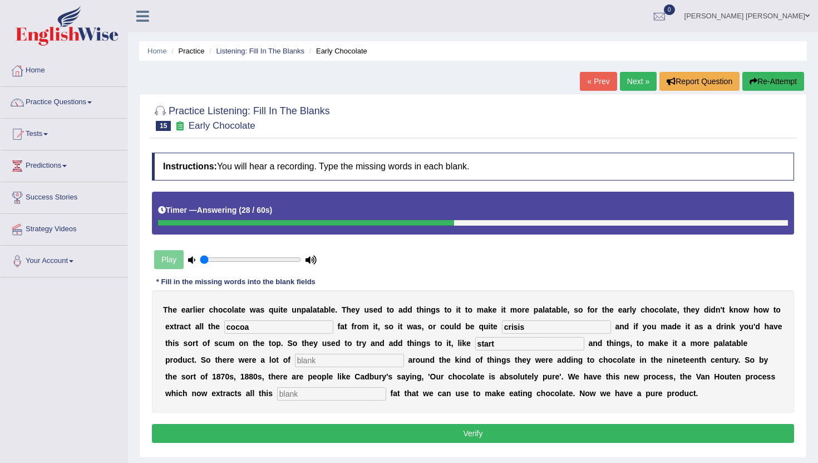
type input "start"
click at [295, 360] on input "text" at bounding box center [349, 359] width 109 height 13
type input "scandals"
click at [277, 394] on input "text" at bounding box center [331, 393] width 109 height 13
type input "sucefull"
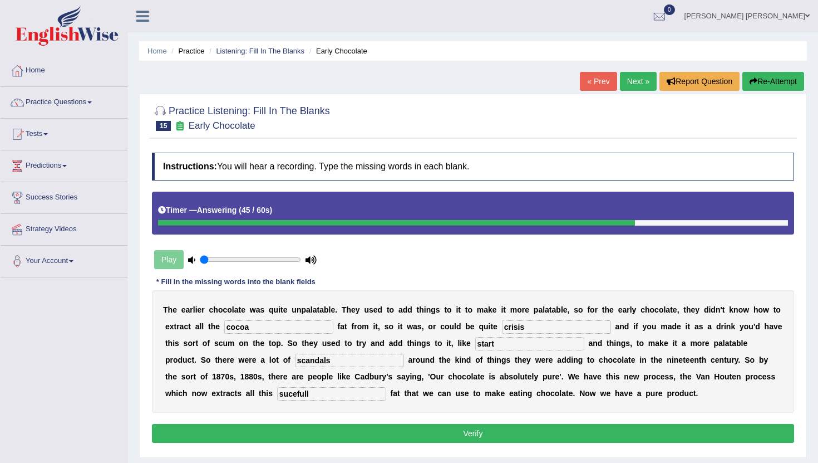
click at [277, 436] on button "Verify" at bounding box center [473, 433] width 642 height 19
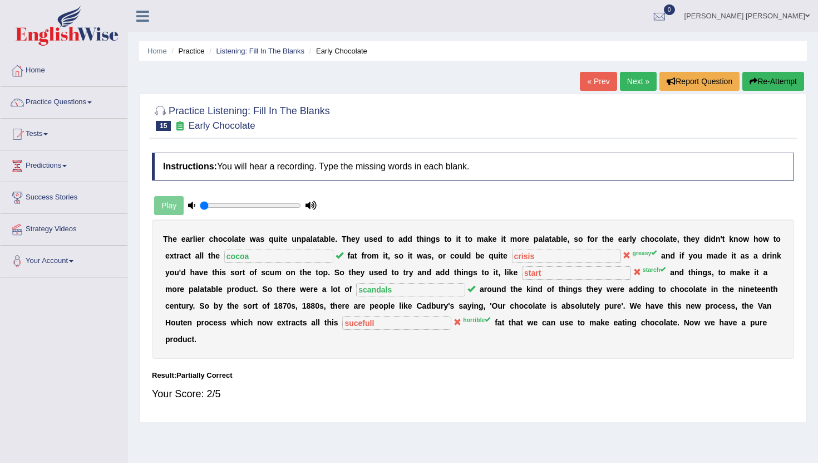
click at [630, 85] on link "Next »" at bounding box center [638, 81] width 37 height 19
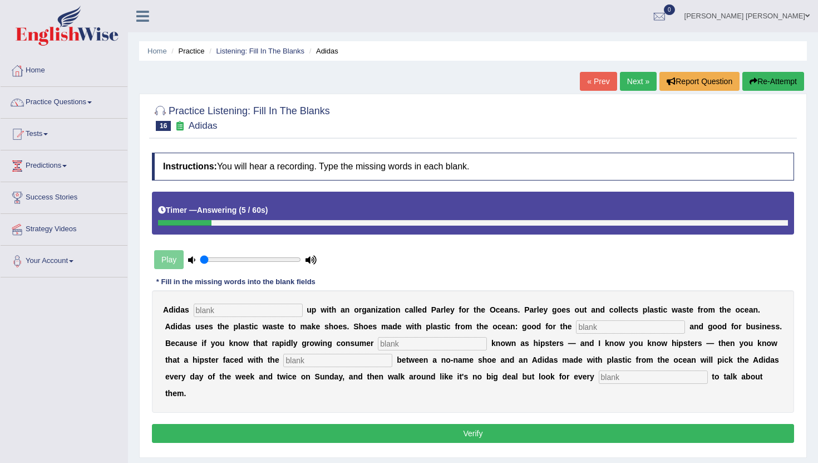
click at [210, 312] on input "text" at bounding box center [248, 309] width 109 height 13
type input "team"
type input "environment"
click at [378, 346] on input "text" at bounding box center [432, 343] width 109 height 13
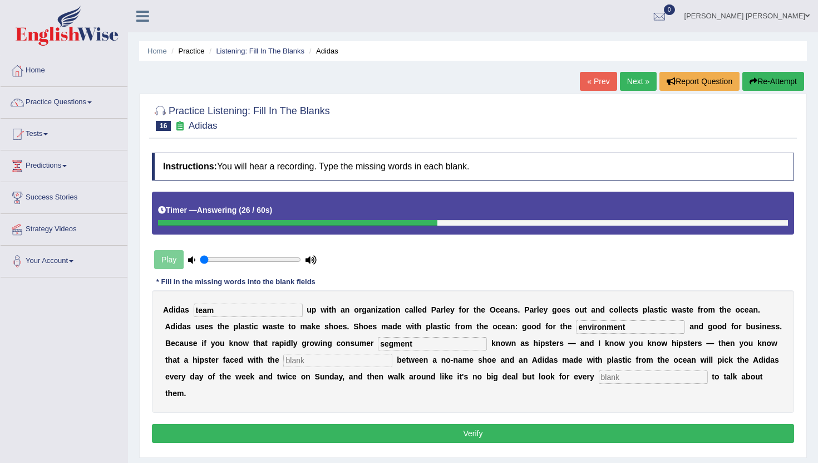
type input "segment"
type input "choise"
type input "oportunitie"
click at [424, 424] on button "Verify" at bounding box center [473, 433] width 642 height 19
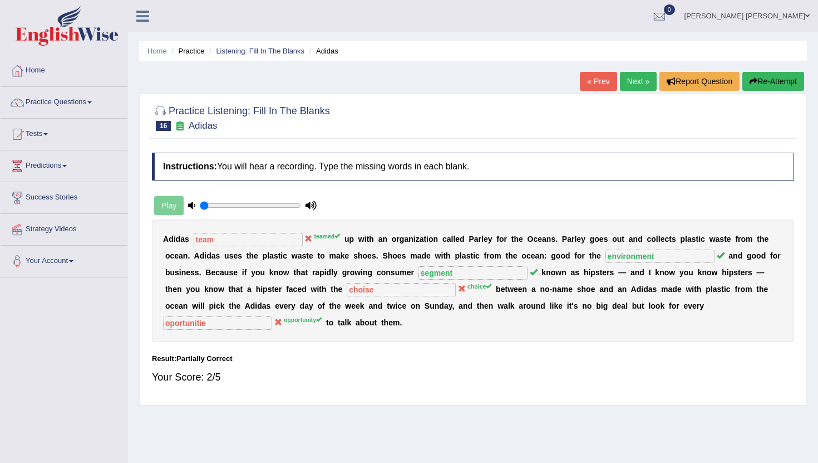
click at [778, 85] on button "Re-Attempt" at bounding box center [774, 81] width 62 height 19
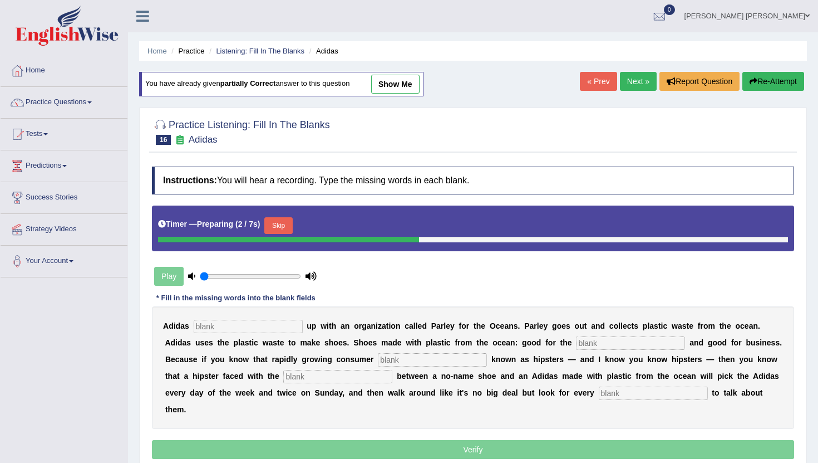
click at [232, 329] on input "text" at bounding box center [248, 326] width 109 height 13
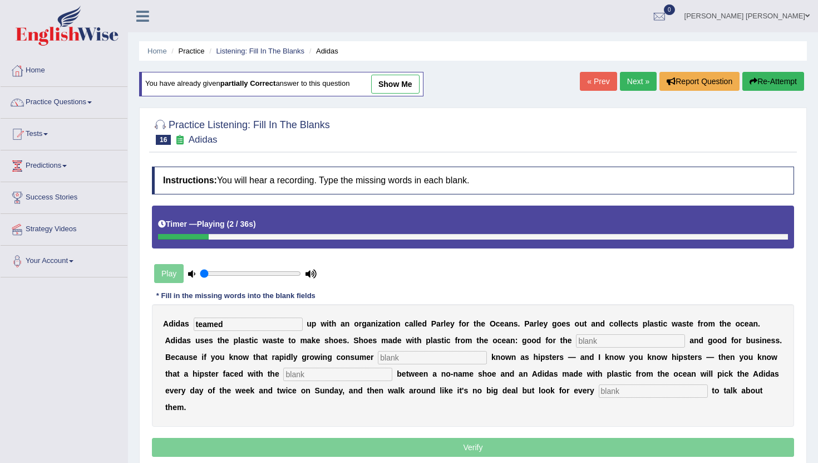
type input "teamed"
click at [576, 341] on input "text" at bounding box center [630, 340] width 109 height 13
type input "environment"
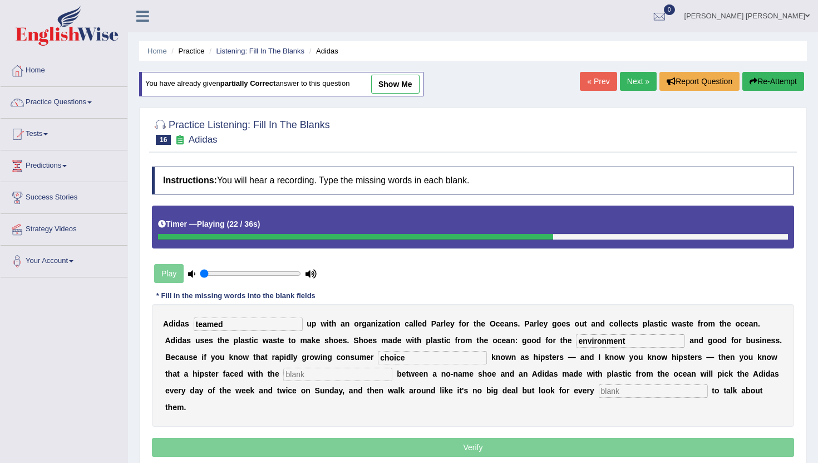
type input "choice"
type input "segment"
click at [384, 358] on input "choice" at bounding box center [432, 357] width 109 height 13
drag, startPoint x: 384, startPoint y: 358, endPoint x: 302, endPoint y: 360, distance: 81.3
click at [302, 360] on div "A d i d a s teamed u p w i t h a n o r g a n i z a t i o n c a l l e d P a r l …" at bounding box center [473, 365] width 642 height 122
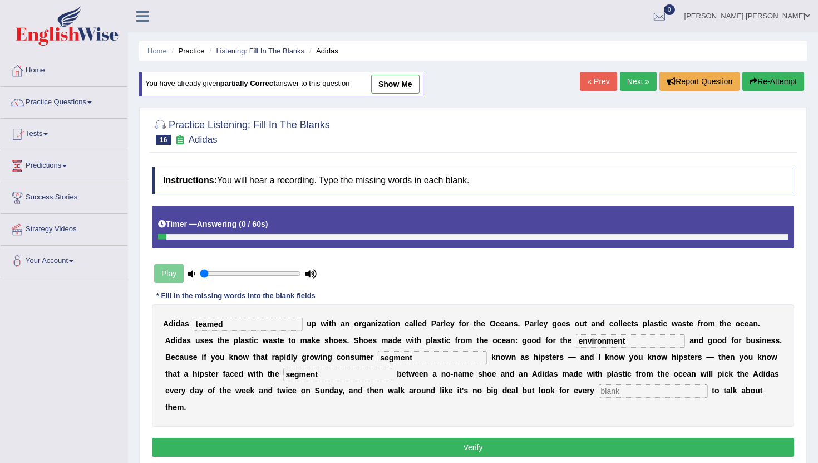
type input "segment"
type input "choice"
type input "oportunity"
click at [487, 438] on button "Verify" at bounding box center [473, 447] width 642 height 19
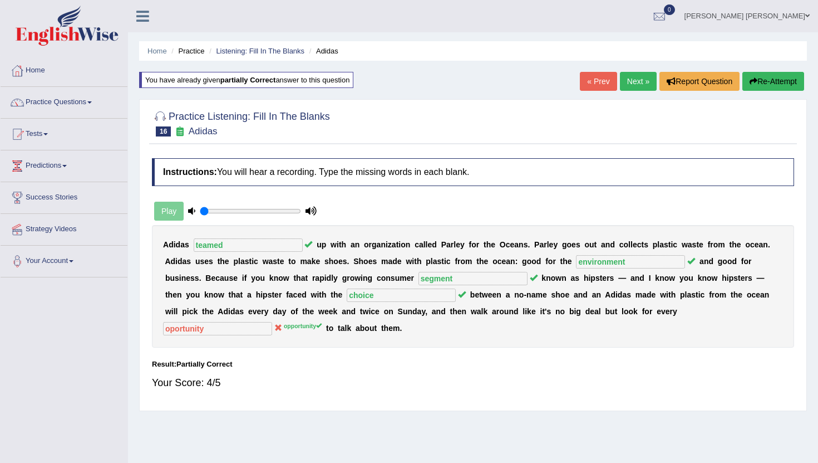
click at [631, 83] on link "Next »" at bounding box center [638, 81] width 37 height 19
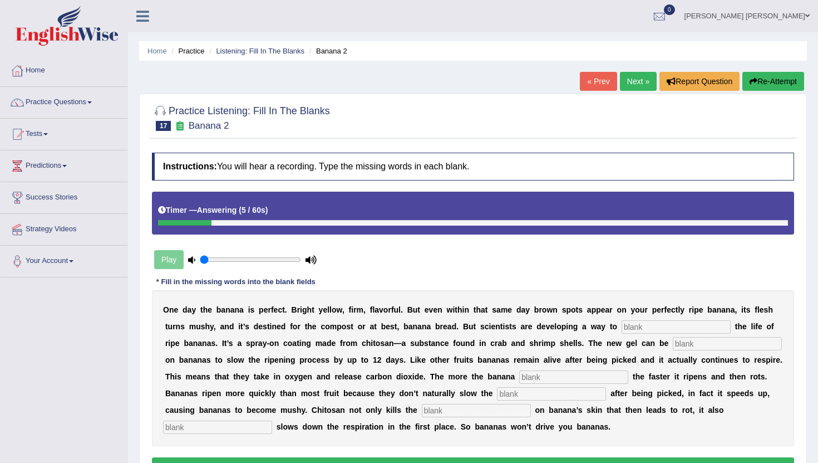
click at [652, 329] on input "text" at bounding box center [676, 326] width 109 height 13
type input "x"
type input "extend"
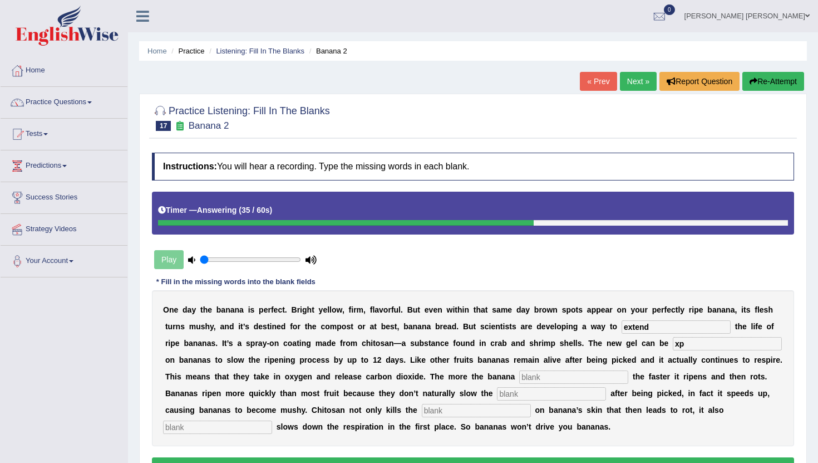
type input "x"
type input "sprait"
click at [562, 376] on input "text" at bounding box center [573, 376] width 109 height 13
type input "briff"
type input "respiration"
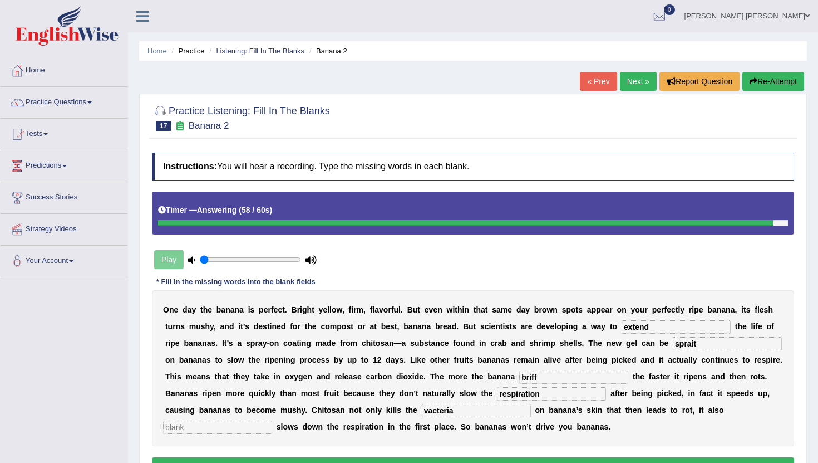
type input "vacteria"
click at [231, 428] on input "text" at bounding box center [217, 426] width 109 height 13
type input "no"
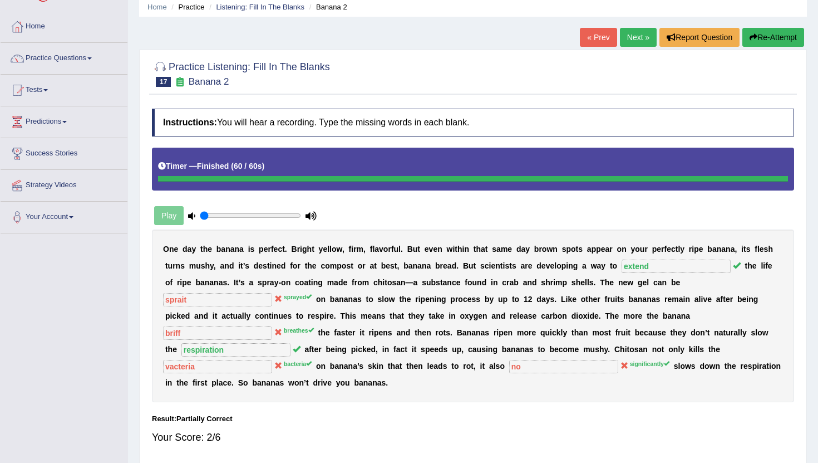
scroll to position [45, 0]
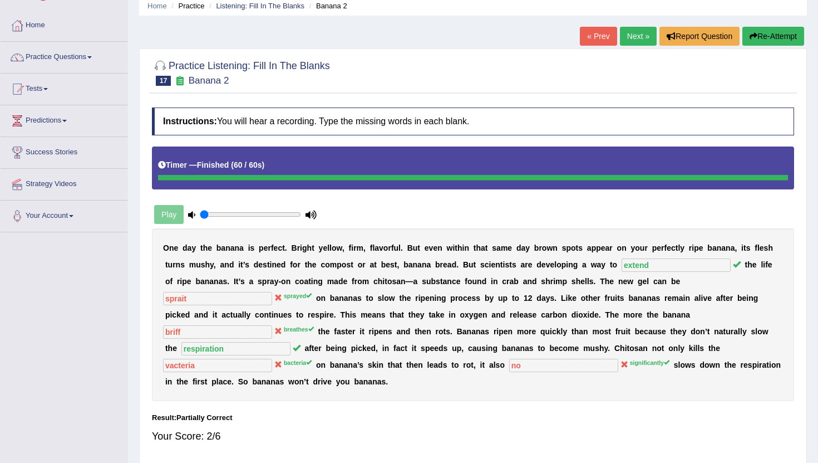
click at [637, 36] on link "Next »" at bounding box center [638, 36] width 37 height 19
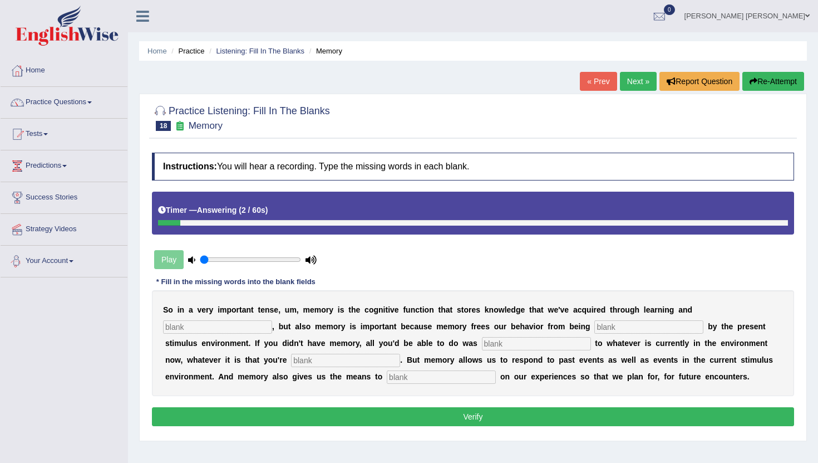
click at [190, 328] on input "text" at bounding box center [217, 326] width 109 height 13
type input "perception"
type input "control"
type input "react"
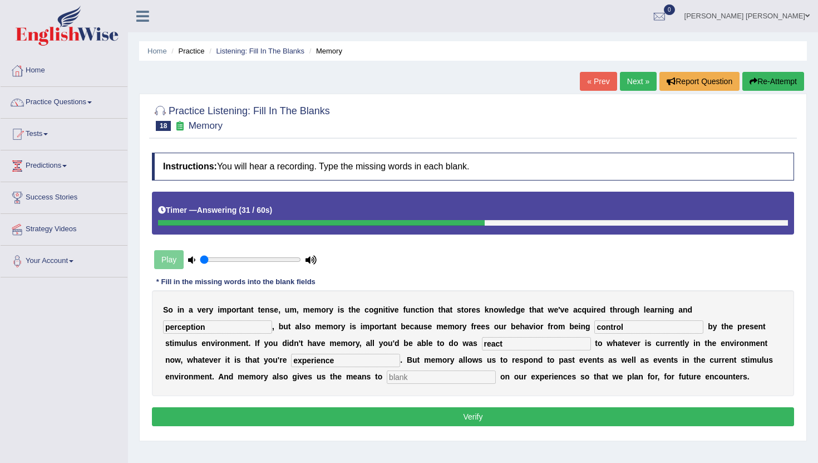
type input "experience"
type input "reflect"
click at [370, 419] on button "Verify" at bounding box center [473, 416] width 642 height 19
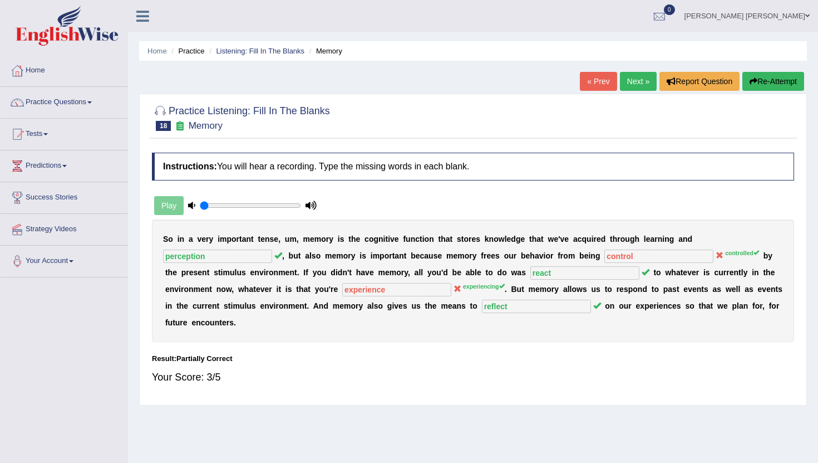
click at [628, 81] on link "Next »" at bounding box center [638, 81] width 37 height 19
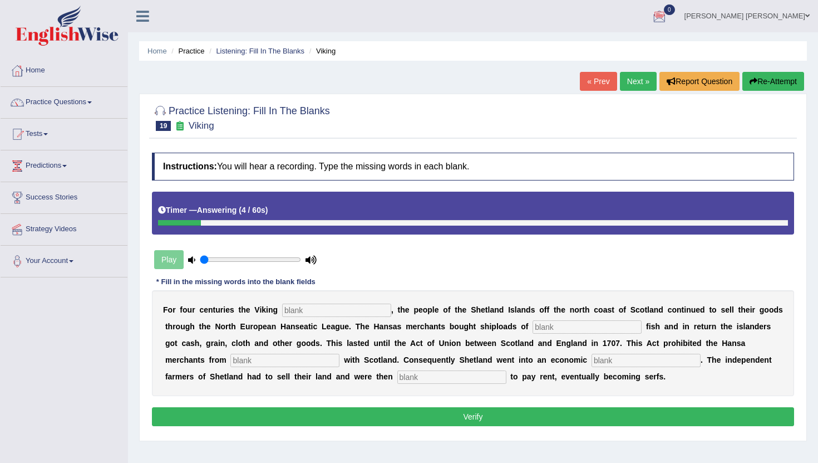
click at [316, 310] on input "text" at bounding box center [336, 309] width 109 height 13
type input "declaind"
type input "south"
type input "r"
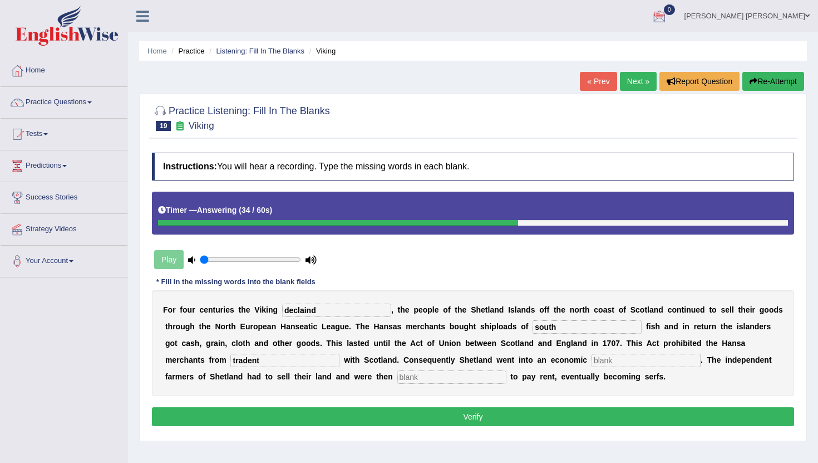
type input "tradent"
drag, startPoint x: 589, startPoint y: 362, endPoint x: 484, endPoint y: 356, distance: 104.9
click at [484, 356] on div "F o r f o u r c e n t u r i e s t h e V i k i n g declaind , t h e p e o p l e …" at bounding box center [473, 343] width 642 height 106
type input "depression"
click at [397, 379] on input "text" at bounding box center [451, 376] width 109 height 13
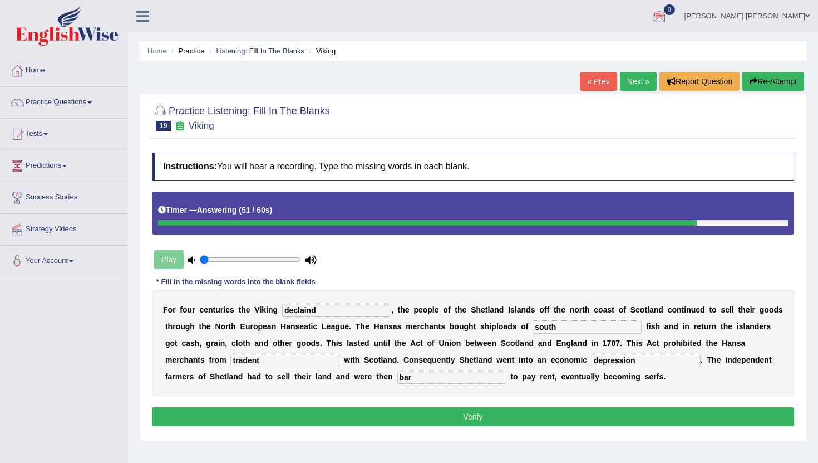
type input "bar"
click at [391, 422] on button "Verify" at bounding box center [473, 416] width 642 height 19
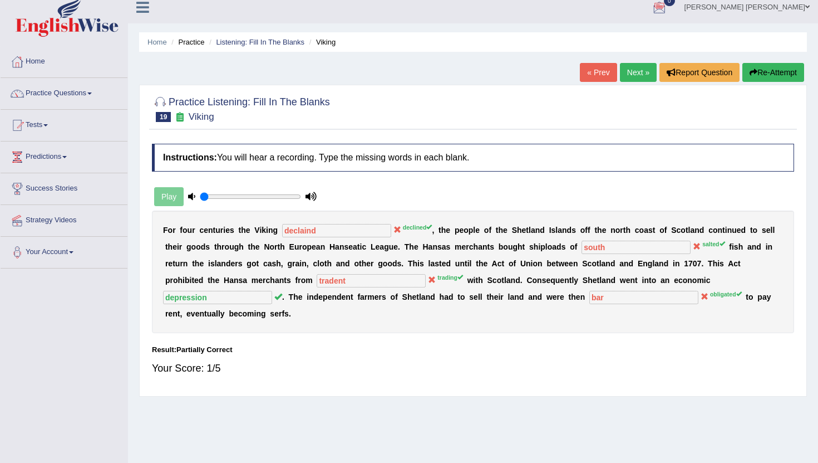
scroll to position [13, 0]
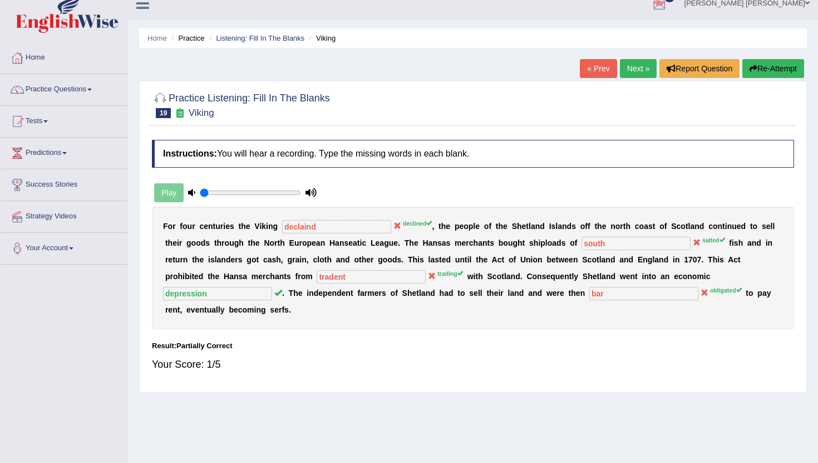
click at [160, 97] on div at bounding box center [160, 98] width 17 height 17
